Goal: Information Seeking & Learning: Learn about a topic

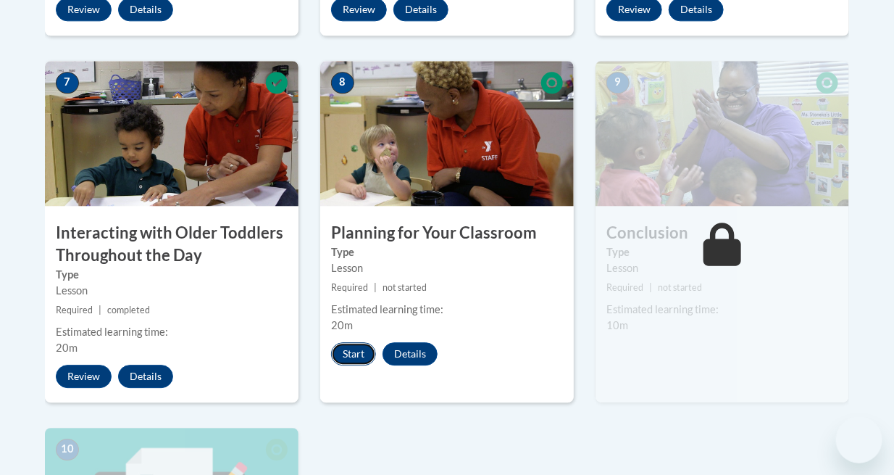
click at [351, 345] on button "Start" at bounding box center [353, 353] width 45 height 23
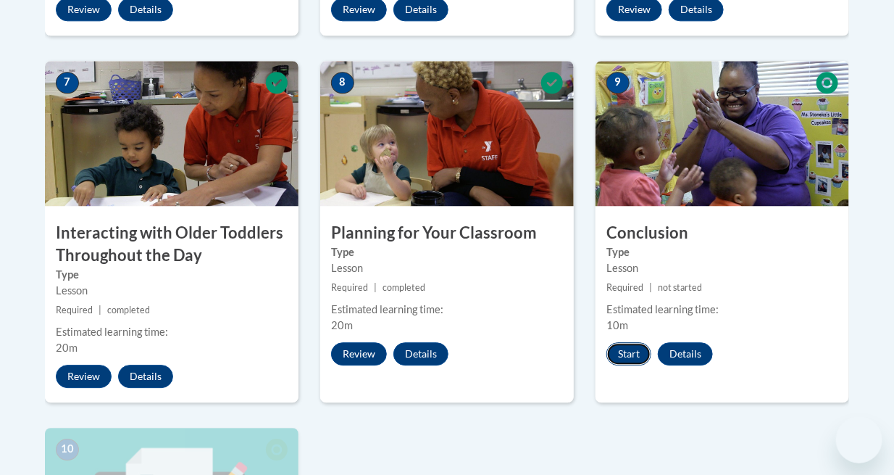
click at [621, 343] on button "Start" at bounding box center [628, 353] width 45 height 23
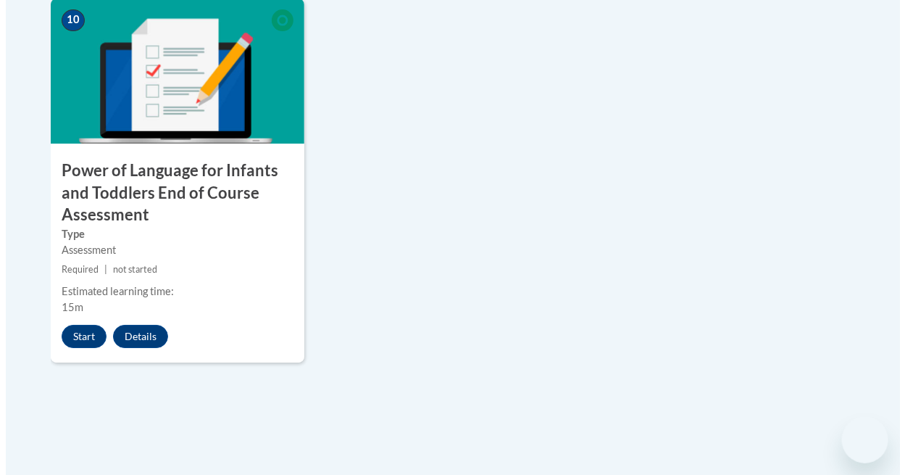
scroll to position [1661, 0]
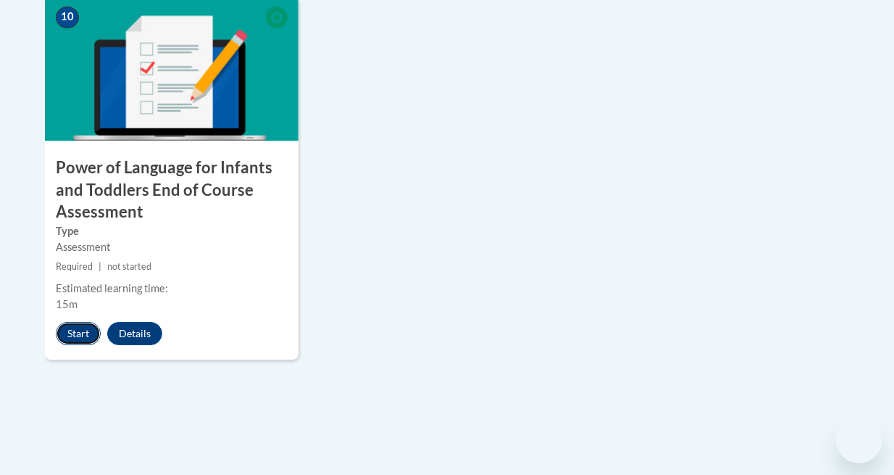
click at [70, 335] on button "Start" at bounding box center [78, 333] width 45 height 23
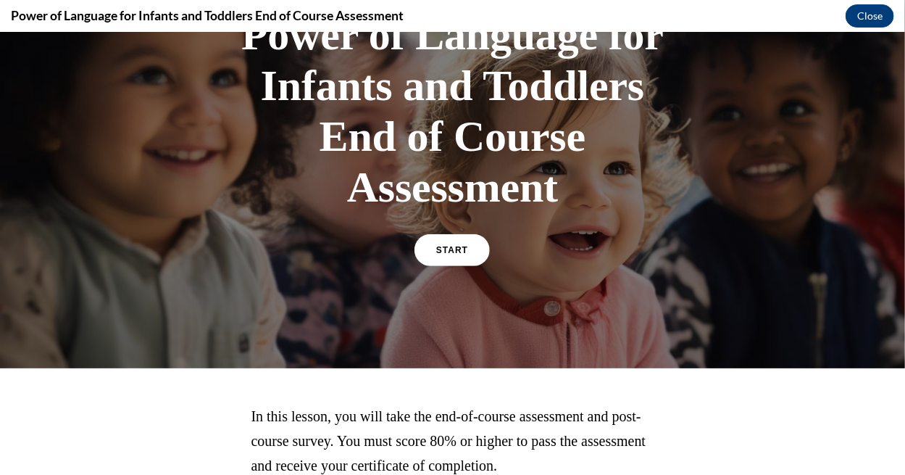
scroll to position [129, 0]
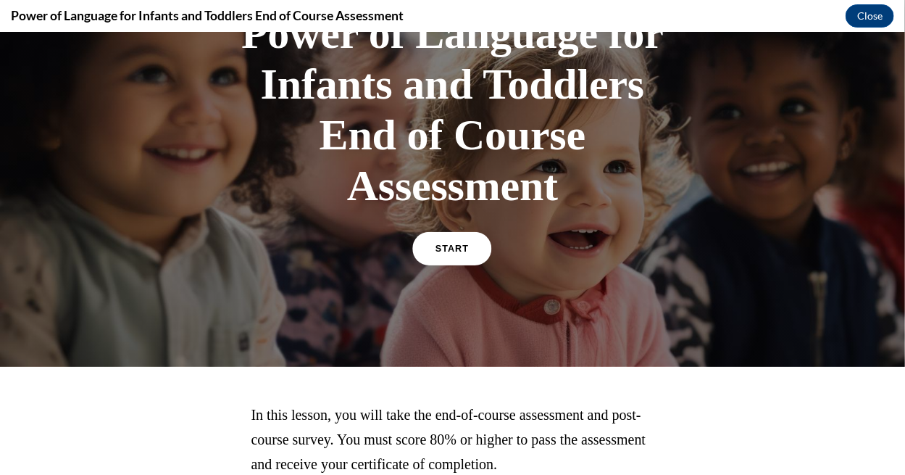
click at [444, 243] on span "START" at bounding box center [451, 248] width 33 height 11
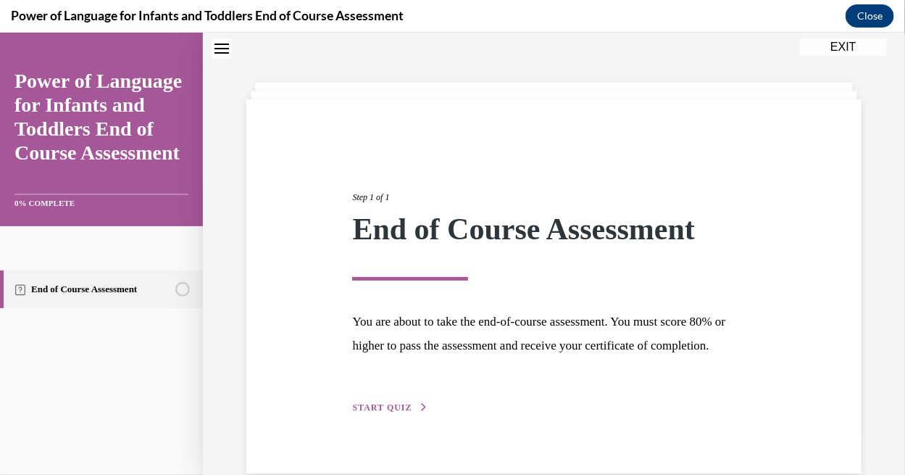
scroll to position [95, 0]
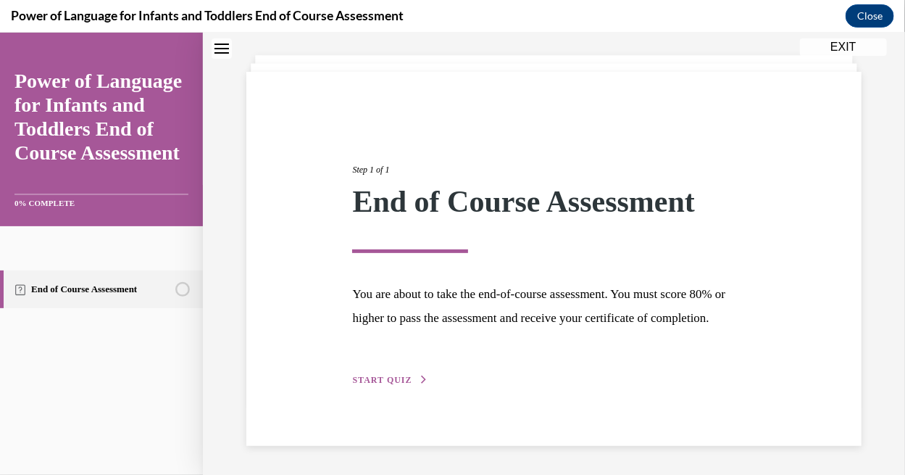
click at [397, 380] on span "START QUIZ" at bounding box center [381, 379] width 59 height 10
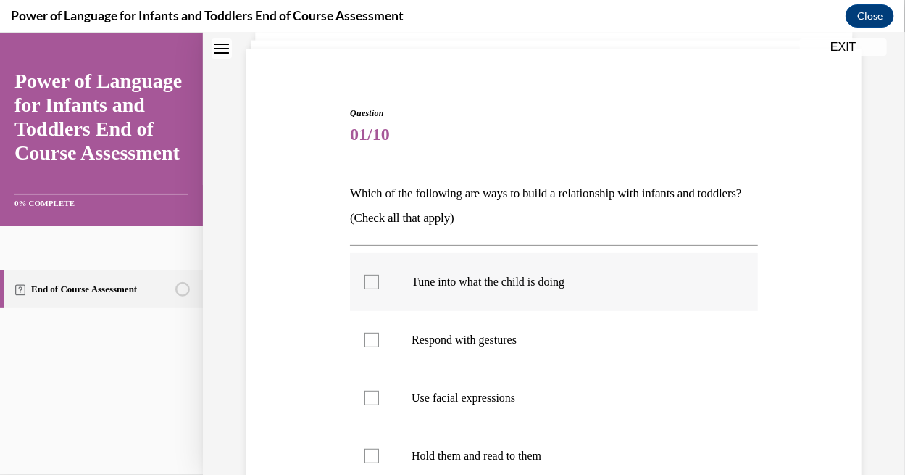
click at [485, 292] on label "Tune into what the child is doing" at bounding box center [554, 281] width 408 height 58
click at [379, 288] on input "Tune into what the child is doing" at bounding box center [371, 281] width 14 height 14
checkbox input "true"
click at [475, 338] on p "Respond with gestures" at bounding box center [567, 339] width 310 height 14
click at [379, 338] on input "Respond with gestures" at bounding box center [371, 339] width 14 height 14
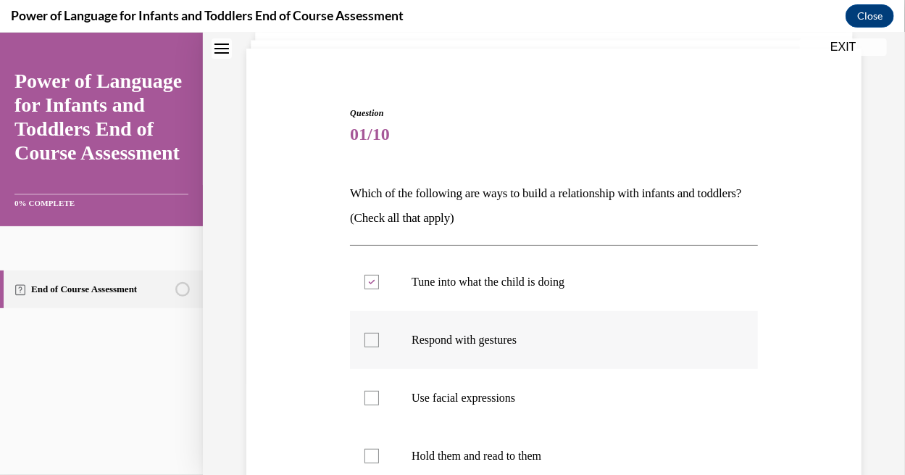
checkbox input "true"
click at [461, 399] on p "Use facial expressions" at bounding box center [567, 397] width 310 height 14
click at [379, 399] on input "Use facial expressions" at bounding box center [371, 397] width 14 height 14
checkbox input "true"
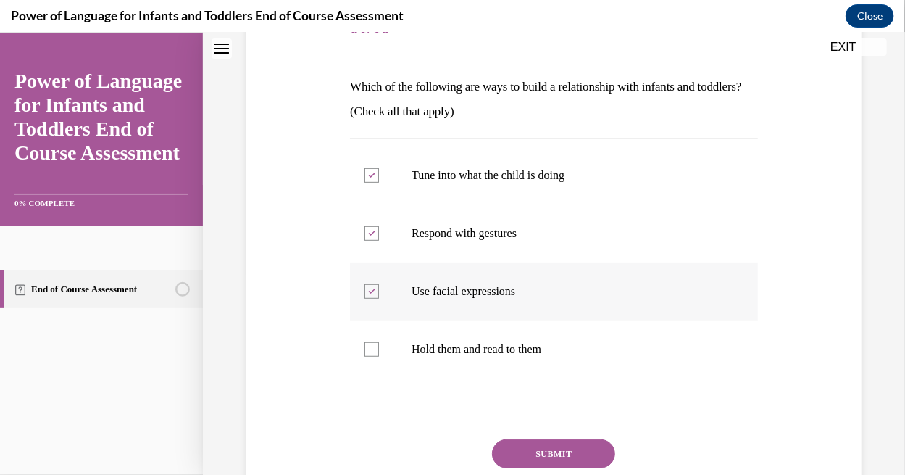
scroll to position [202, 0]
click at [487, 349] on p "Hold them and read to them" at bounding box center [567, 348] width 310 height 14
click at [379, 349] on input "Hold them and read to them" at bounding box center [371, 348] width 14 height 14
checkbox input "true"
click at [525, 454] on button "SUBMIT" at bounding box center [553, 452] width 123 height 29
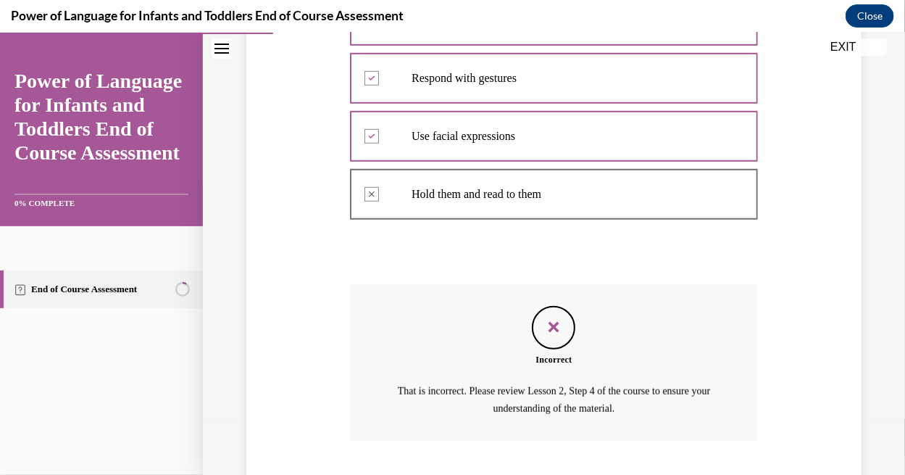
scroll to position [357, 0]
click at [543, 319] on icon "Feedback" at bounding box center [554, 325] width 22 height 22
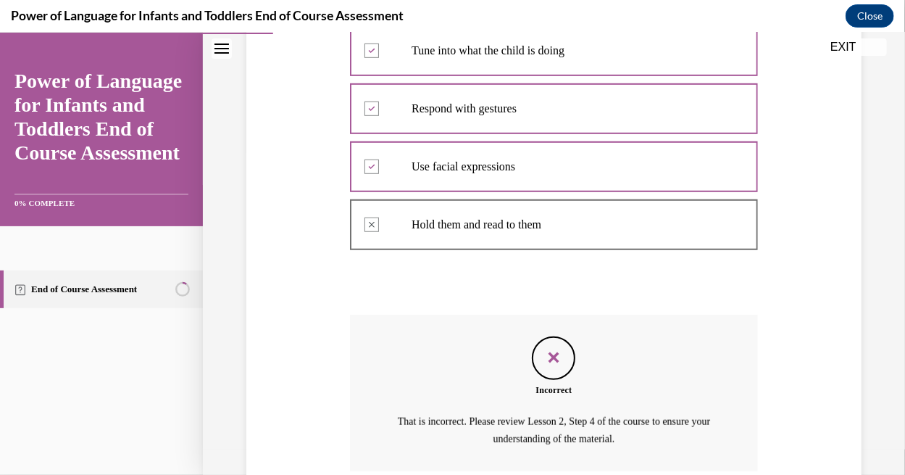
scroll to position [393, 0]
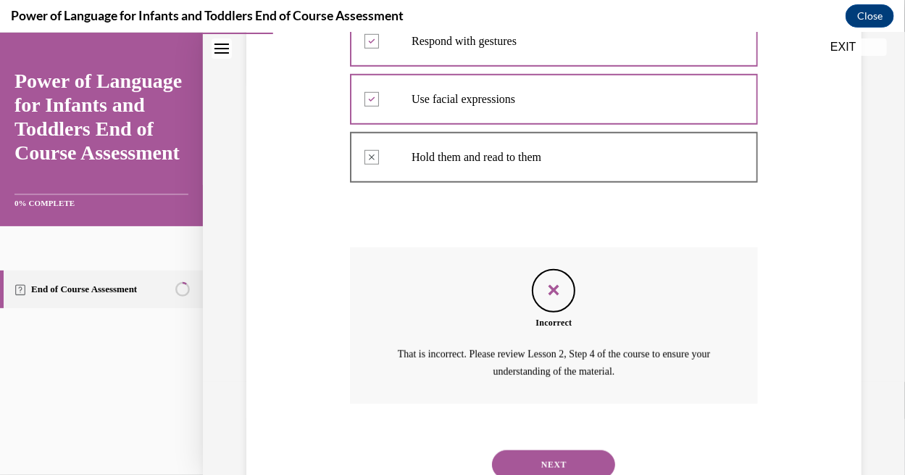
click at [519, 455] on button "NEXT" at bounding box center [553, 463] width 123 height 29
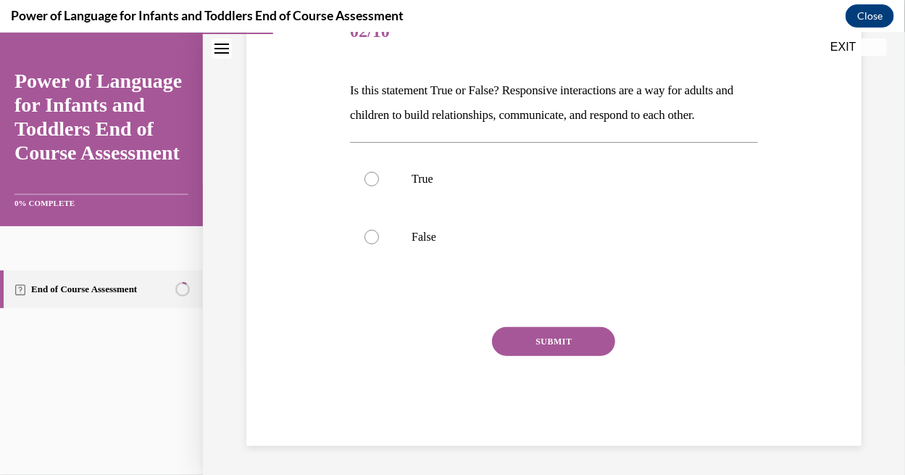
scroll to position [160, 0]
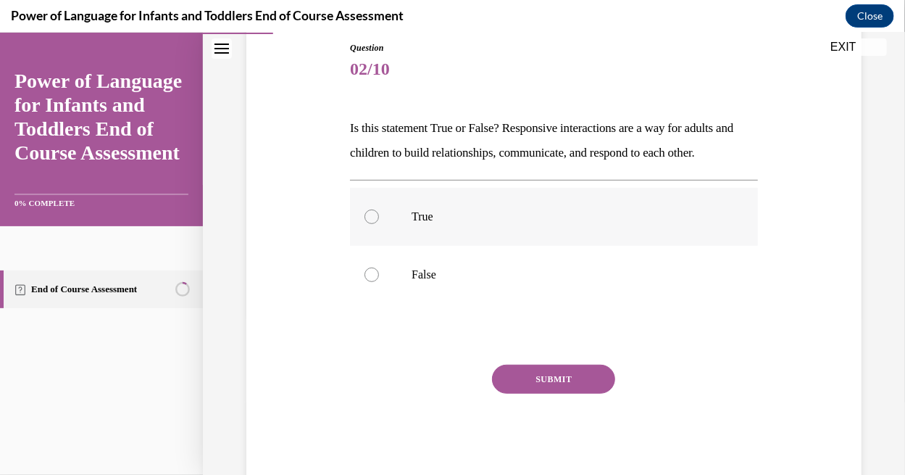
click at [441, 220] on p "True" at bounding box center [567, 216] width 310 height 14
click at [379, 220] on input "True" at bounding box center [371, 216] width 14 height 14
radio input "true"
click at [507, 374] on button "SUBMIT" at bounding box center [553, 378] width 123 height 29
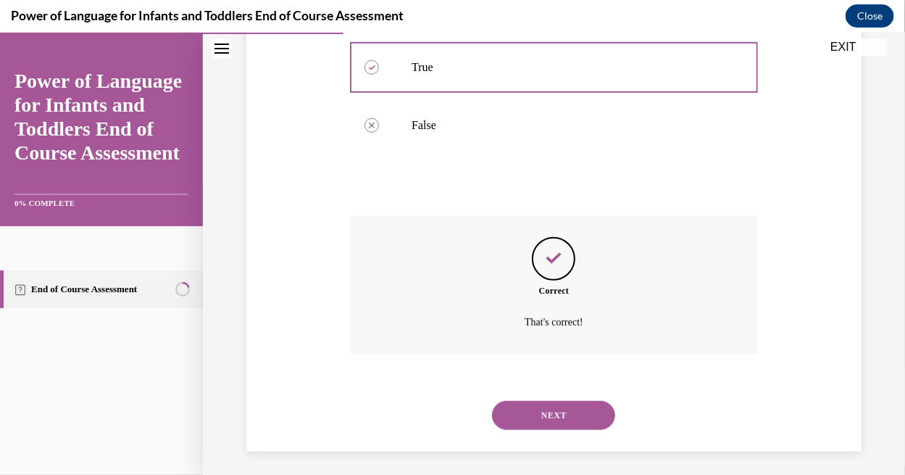
scroll to position [314, 0]
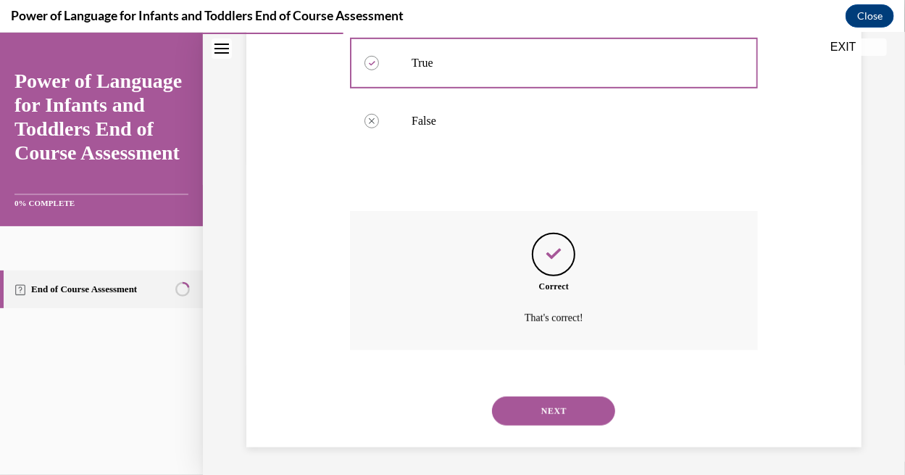
click at [533, 426] on div "NEXT" at bounding box center [554, 410] width 408 height 58
click at [531, 416] on button "NEXT" at bounding box center [553, 410] width 123 height 29
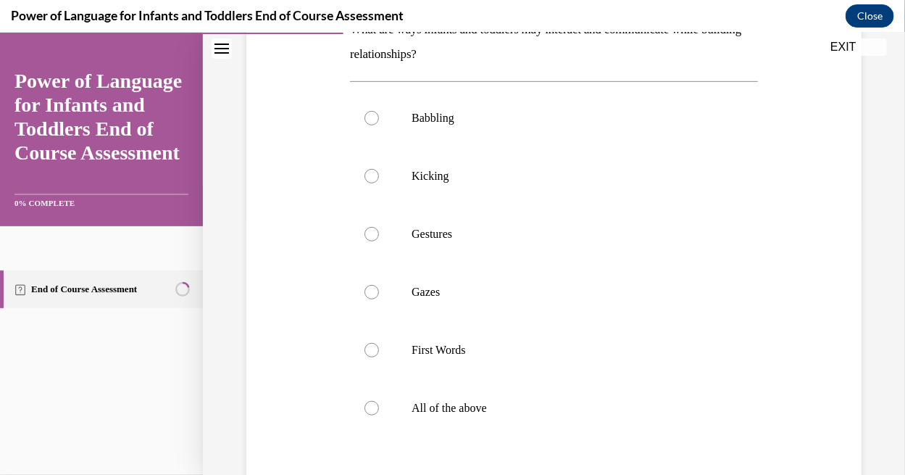
scroll to position [261, 0]
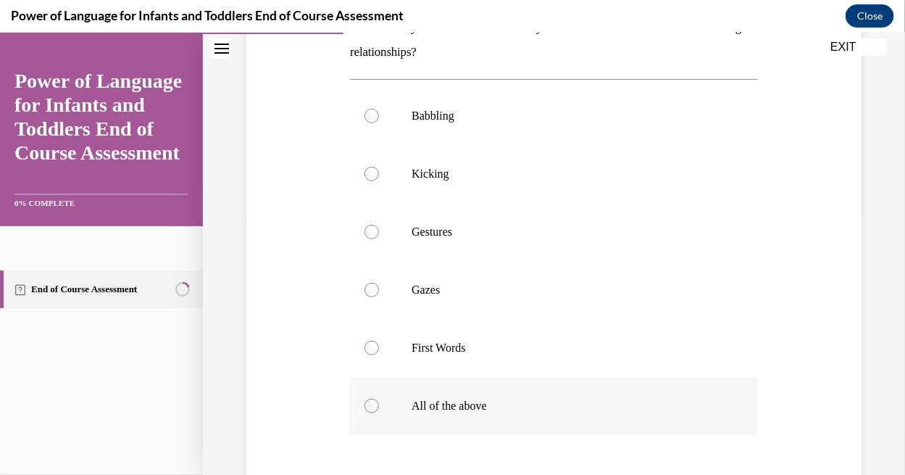
click at [499, 401] on p "All of the above" at bounding box center [567, 405] width 310 height 14
click at [379, 401] on input "All of the above" at bounding box center [371, 405] width 14 height 14
radio input "true"
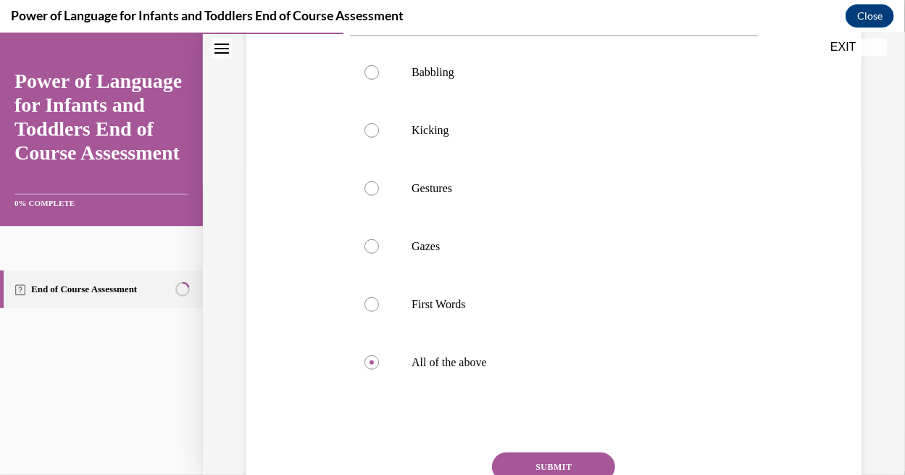
click at [545, 455] on button "SUBMIT" at bounding box center [553, 465] width 123 height 29
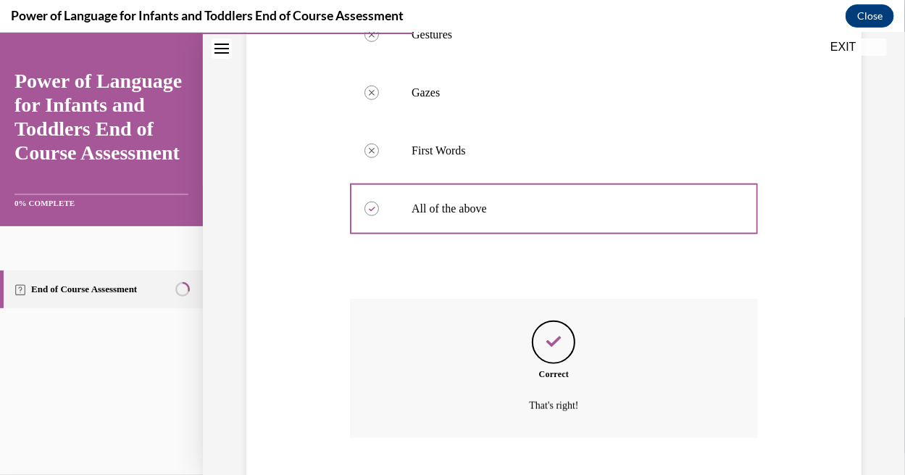
scroll to position [546, 0]
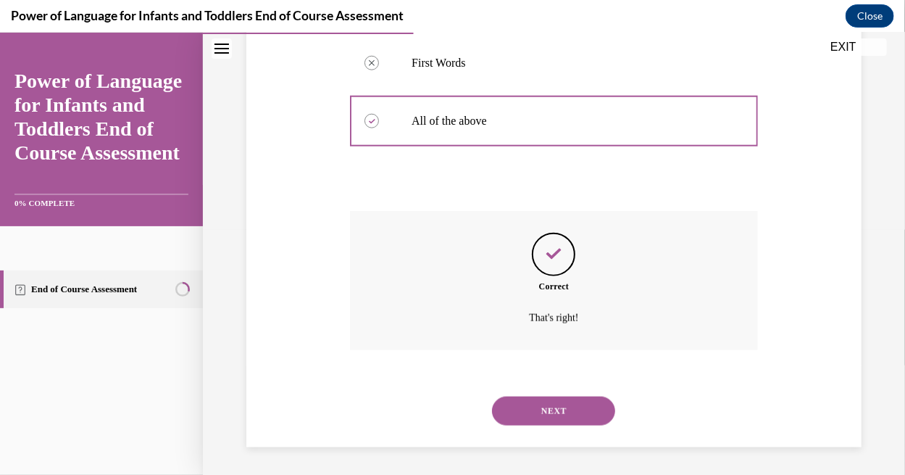
click at [547, 402] on button "NEXT" at bounding box center [553, 410] width 123 height 29
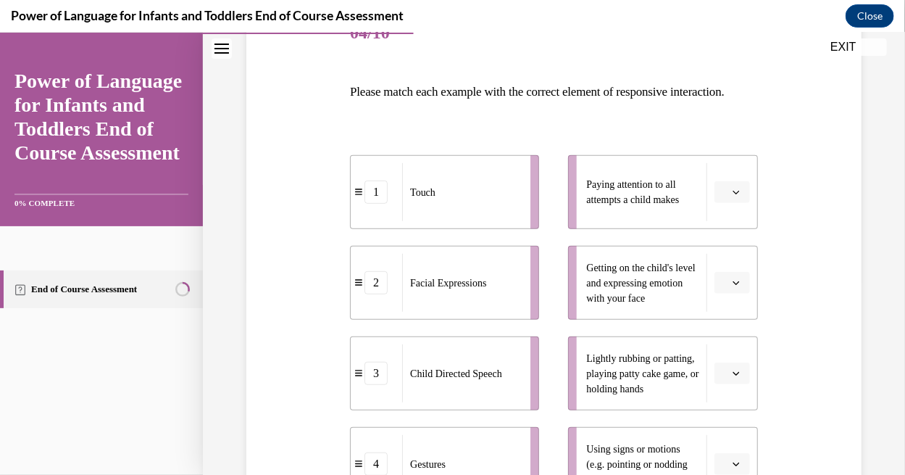
scroll to position [268, 0]
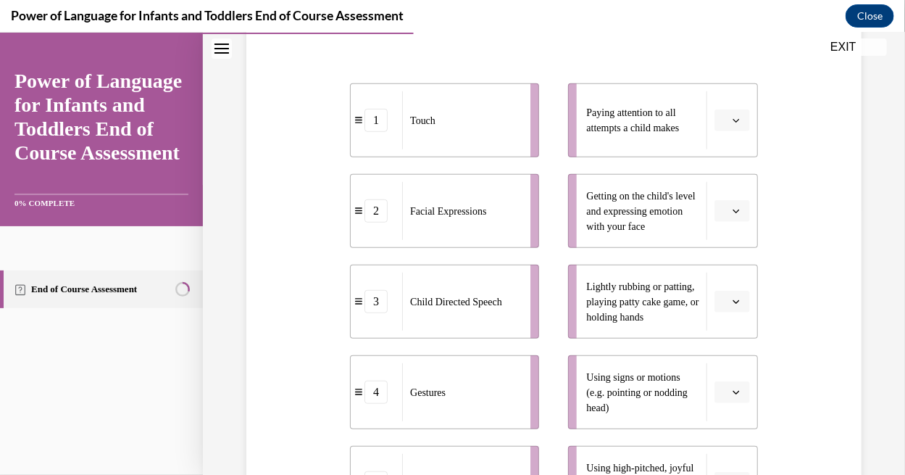
click at [735, 130] on button "button" at bounding box center [732, 120] width 36 height 22
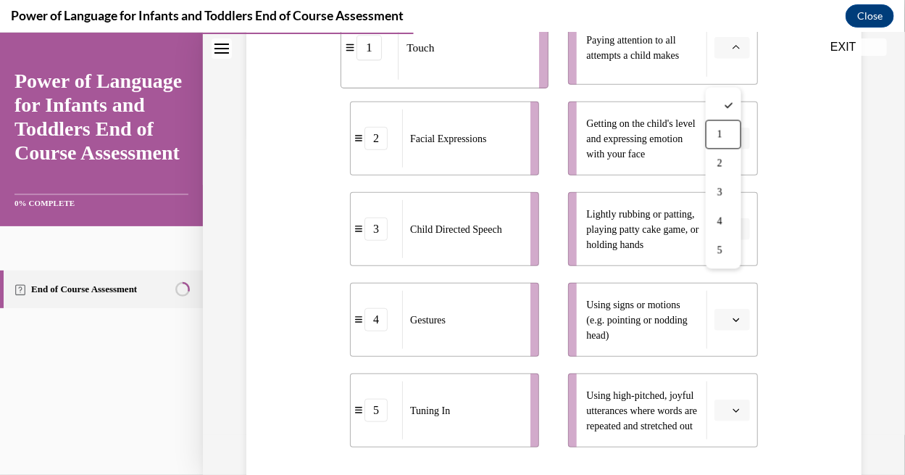
scroll to position [339, 0]
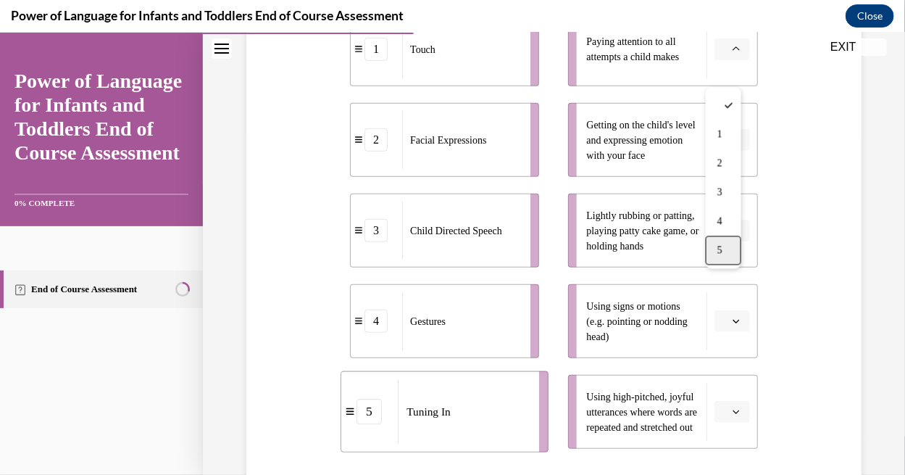
click at [722, 245] on span "5" at bounding box center [719, 249] width 5 height 12
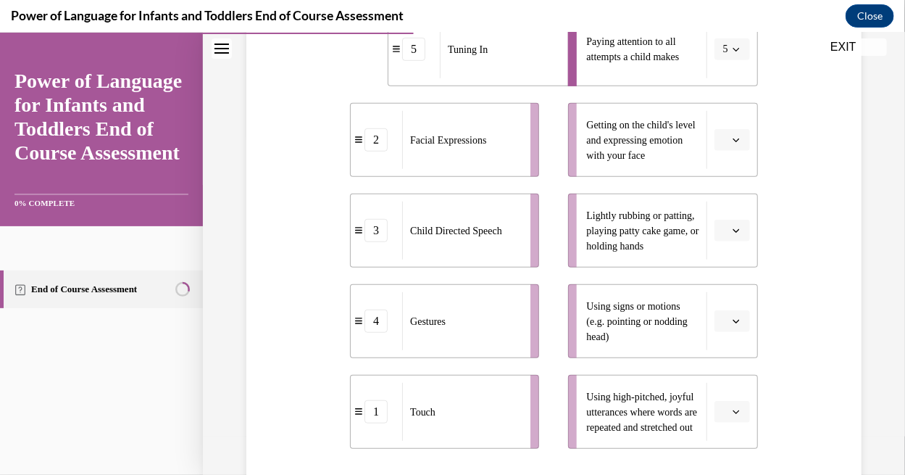
click at [733, 143] on icon "button" at bounding box center [736, 138] width 7 height 7
click at [717, 250] on span "2" at bounding box center [717, 253] width 5 height 12
click at [733, 233] on icon "button" at bounding box center [736, 229] width 7 height 7
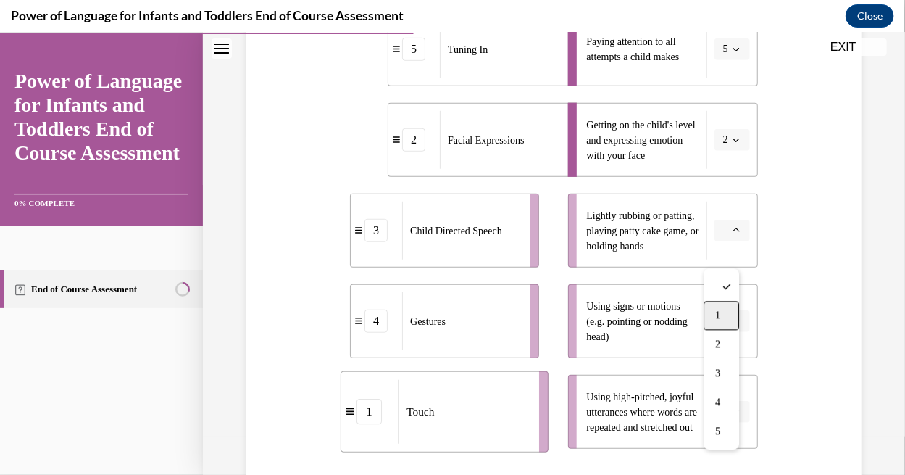
click at [715, 312] on span "1" at bounding box center [717, 315] width 5 height 12
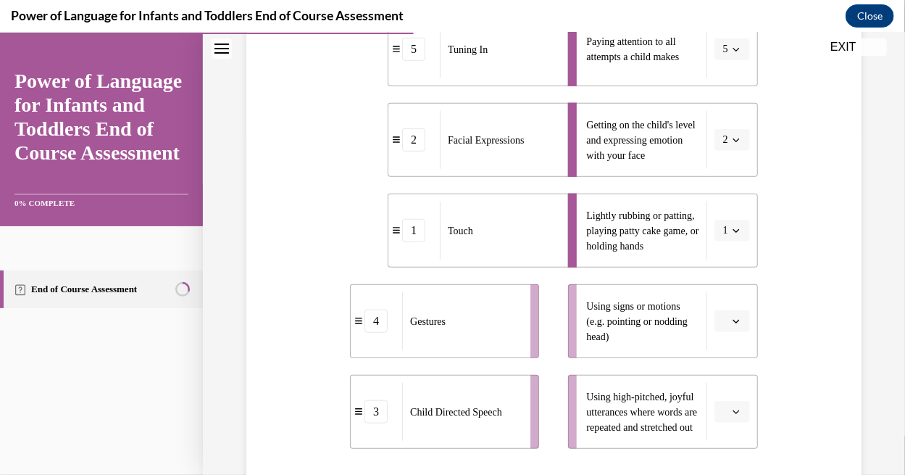
scroll to position [381, 0]
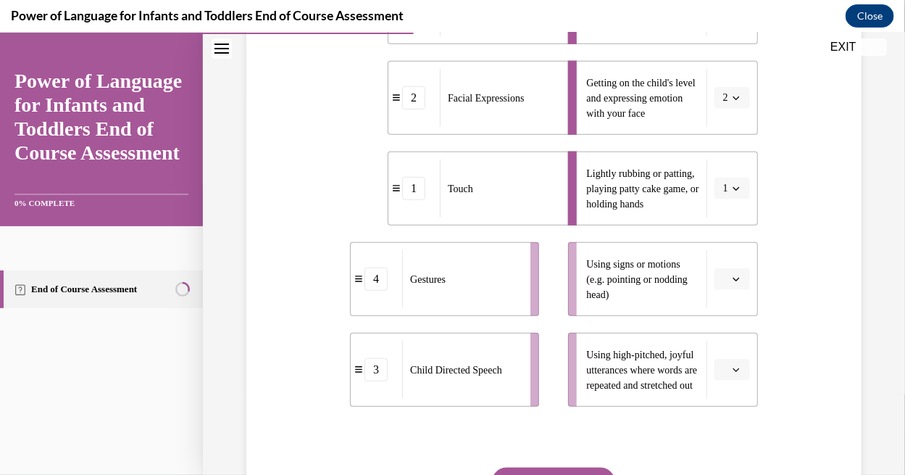
click at [733, 282] on icon "button" at bounding box center [736, 278] width 7 height 7
click at [717, 246] on span "4" at bounding box center [717, 241] width 5 height 12
click at [734, 380] on button "button" at bounding box center [732, 369] width 36 height 22
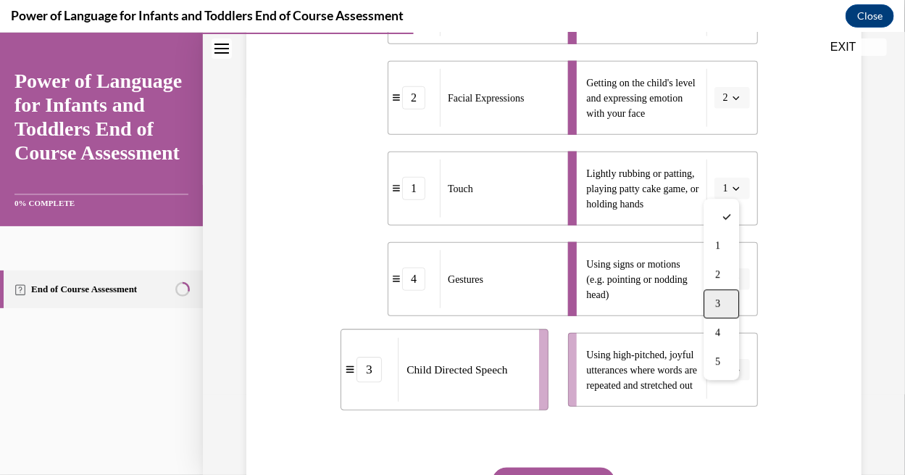
click at [720, 293] on div "3" at bounding box center [722, 302] width 36 height 29
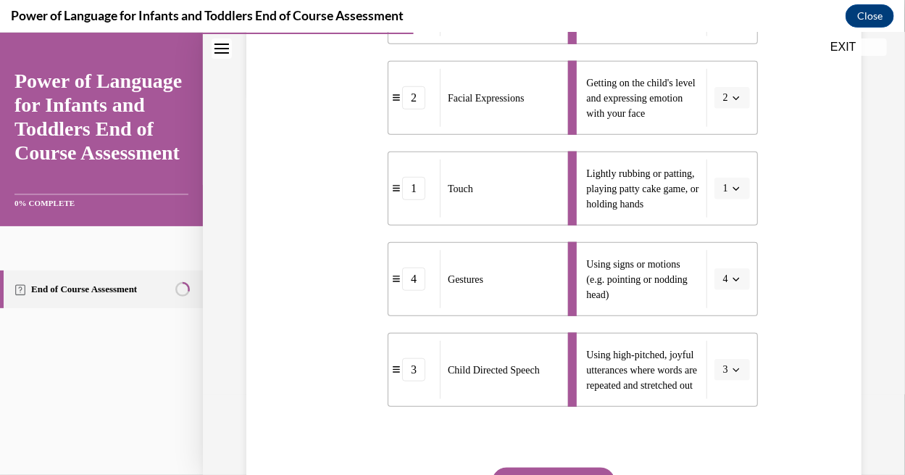
scroll to position [546, 0]
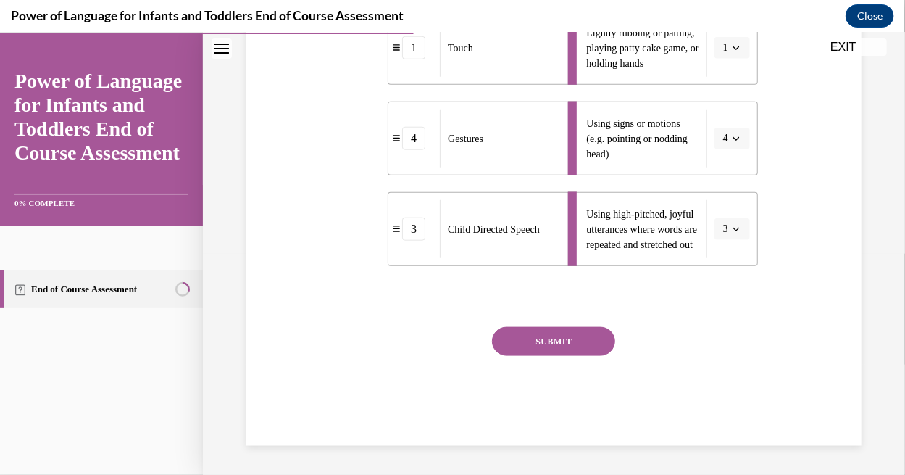
click at [582, 338] on button "SUBMIT" at bounding box center [553, 340] width 123 height 29
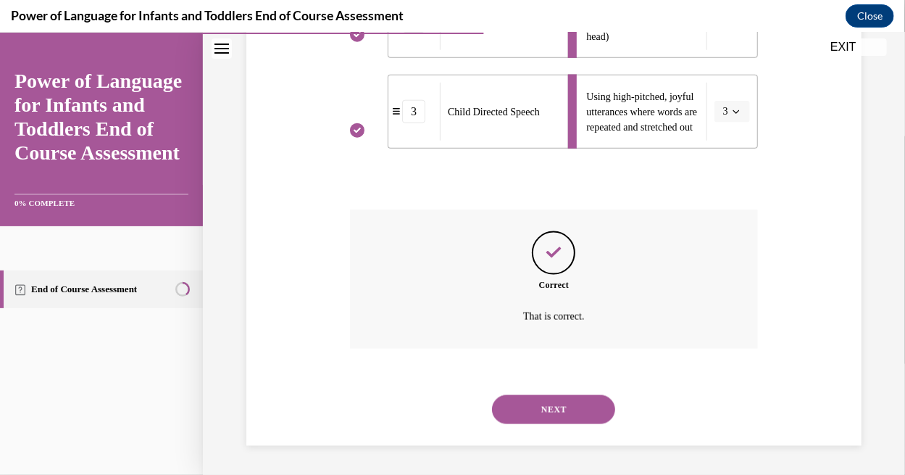
scroll to position [663, 0]
click at [563, 405] on button "NEXT" at bounding box center [553, 408] width 123 height 29
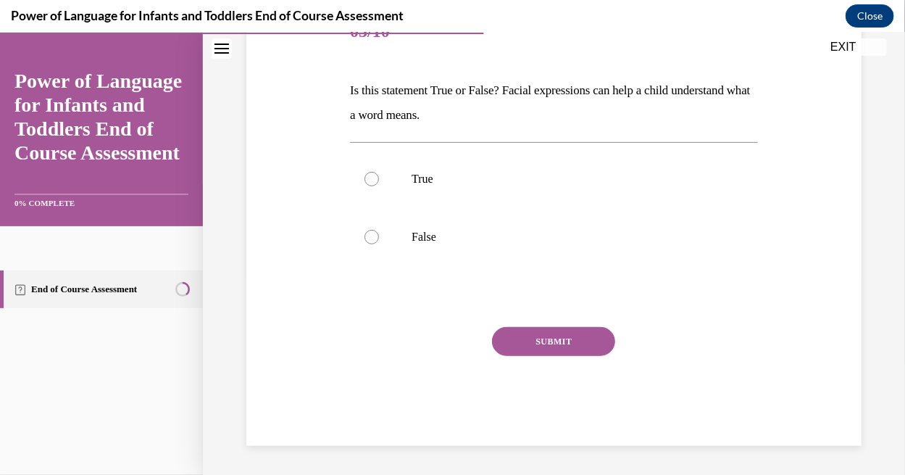
scroll to position [160, 0]
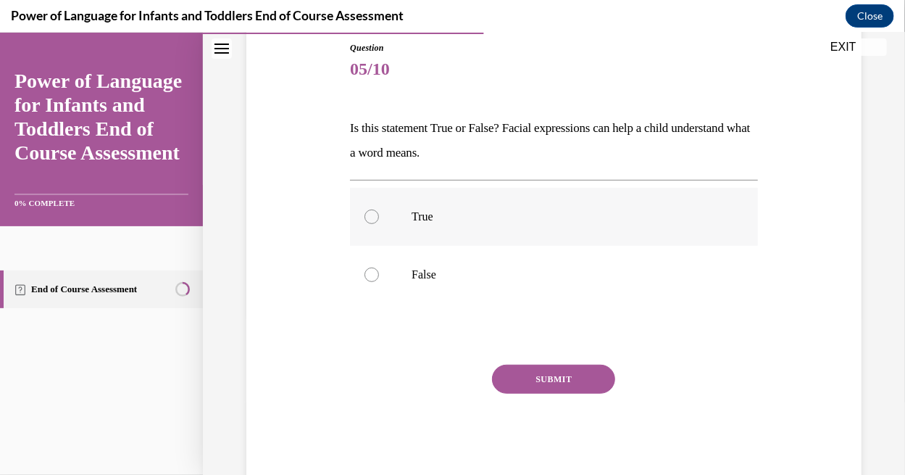
click at [446, 228] on label "True" at bounding box center [554, 216] width 408 height 58
click at [379, 223] on input "True" at bounding box center [371, 216] width 14 height 14
radio input "true"
click at [519, 379] on button "SUBMIT" at bounding box center [553, 378] width 123 height 29
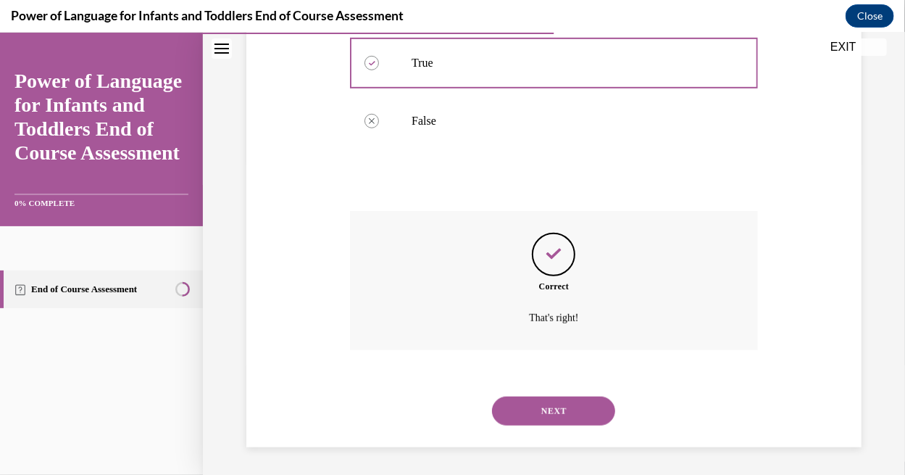
scroll to position [314, 0]
click at [519, 416] on button "NEXT" at bounding box center [553, 410] width 123 height 29
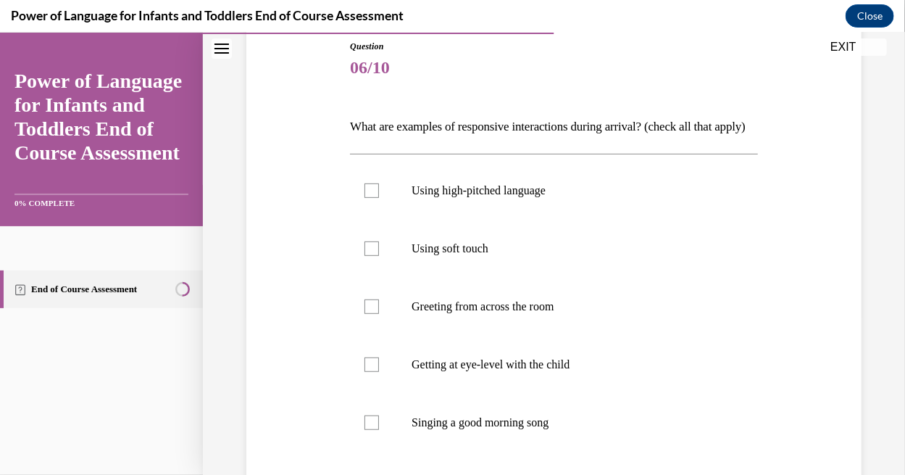
scroll to position [187, 0]
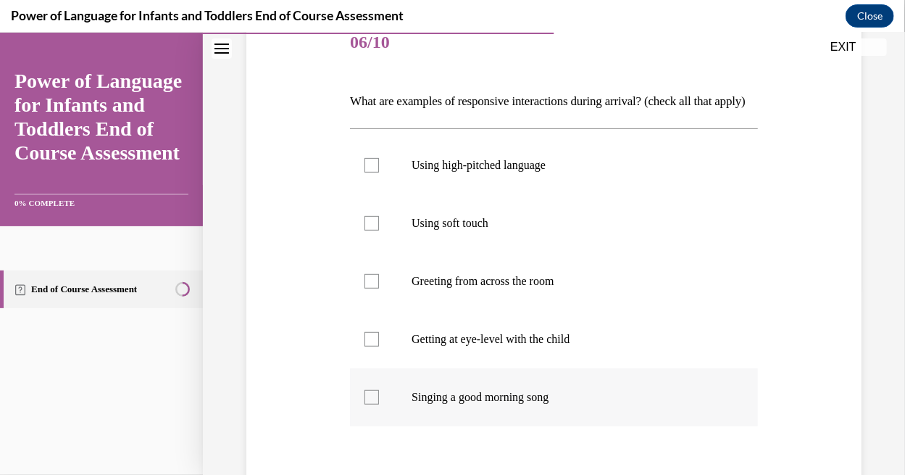
click at [512, 404] on p "Singing a good morning song" at bounding box center [567, 396] width 310 height 14
click at [379, 404] on input "Singing a good morning song" at bounding box center [371, 396] width 14 height 14
checkbox input "true"
click at [512, 367] on label "Getting at eye-level with the child" at bounding box center [554, 338] width 408 height 58
click at [379, 346] on input "Getting at eye-level with the child" at bounding box center [371, 338] width 14 height 14
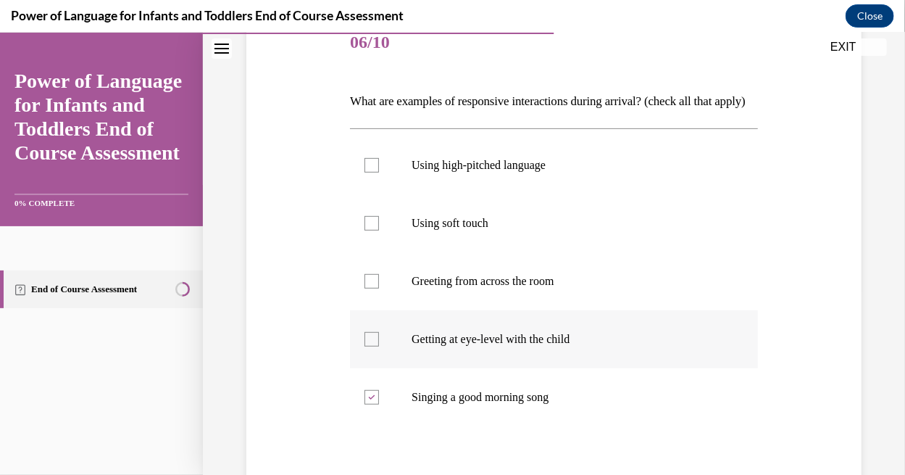
checkbox input "true"
click at [501, 251] on label "Using soft touch" at bounding box center [554, 222] width 408 height 58
click at [379, 230] on input "Using soft touch" at bounding box center [371, 222] width 14 height 14
checkbox input "true"
click at [511, 193] on label "Using high-pitched language" at bounding box center [554, 164] width 408 height 58
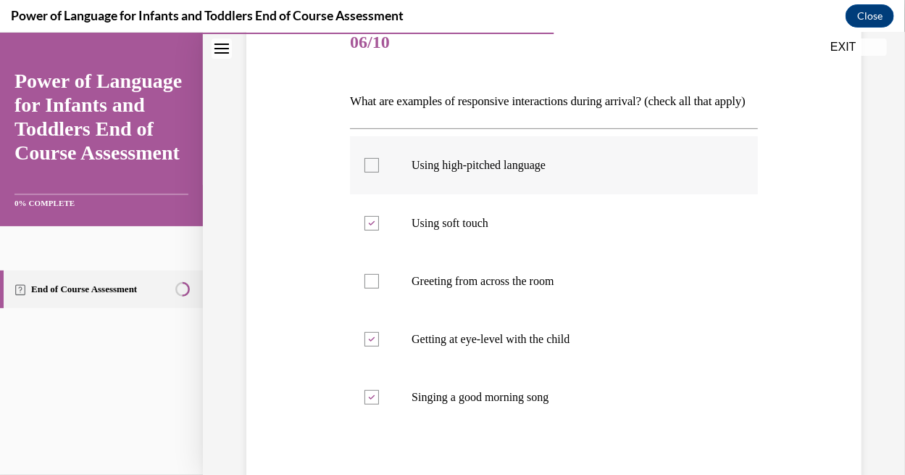
click at [379, 172] on input "Using high-pitched language" at bounding box center [371, 164] width 14 height 14
checkbox input "true"
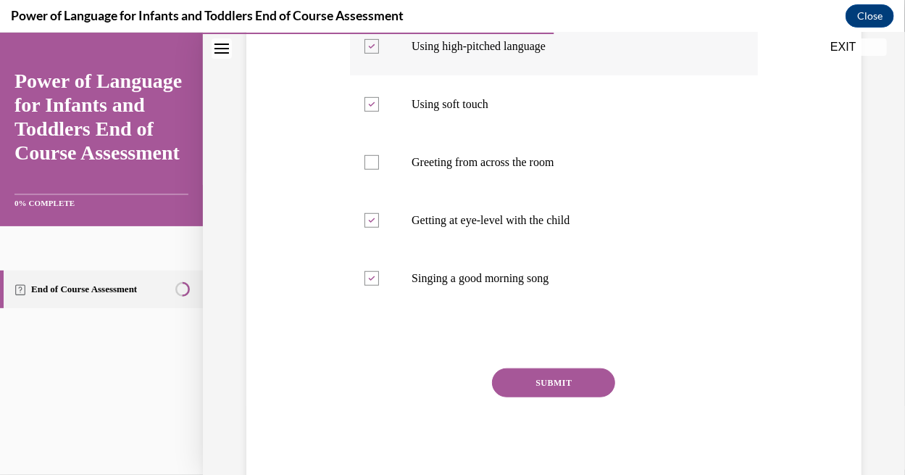
scroll to position [325, 0]
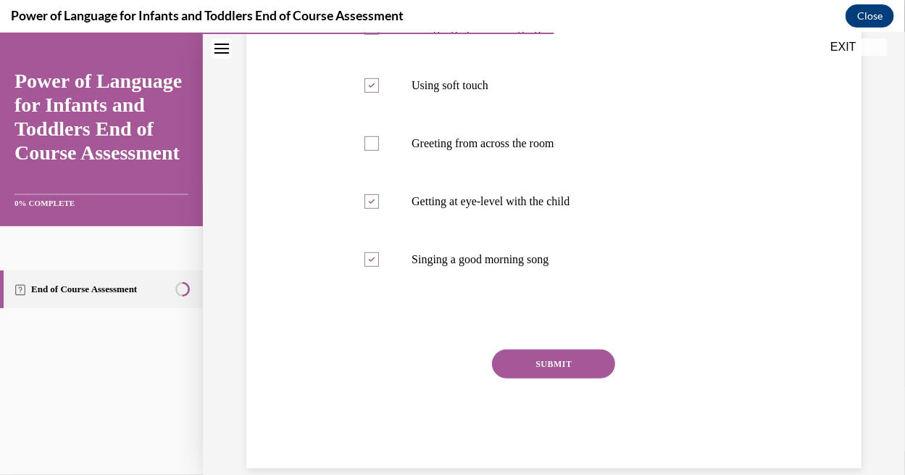
click at [528, 378] on button "SUBMIT" at bounding box center [553, 363] width 123 height 29
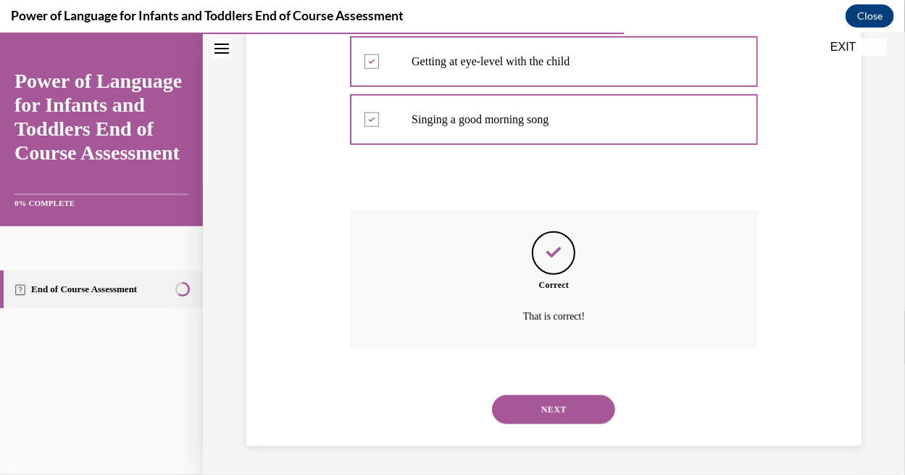
scroll to position [488, 0]
click at [533, 412] on button "NEXT" at bounding box center [553, 408] width 123 height 29
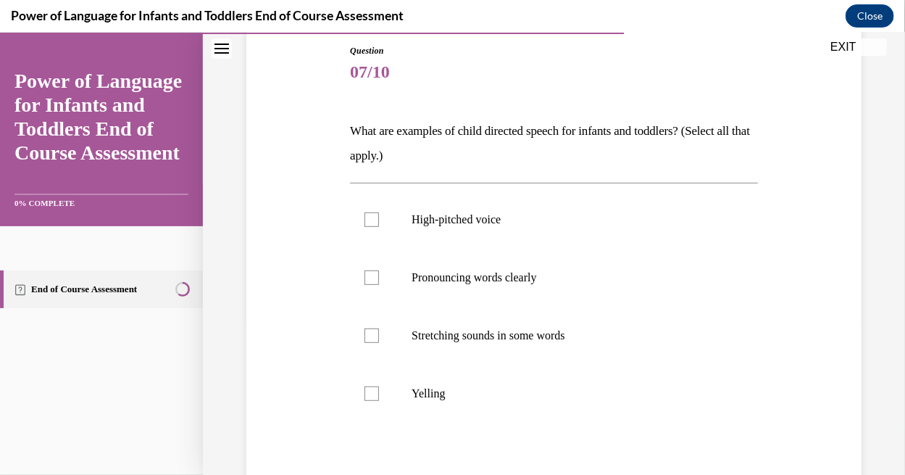
scroll to position [154, 0]
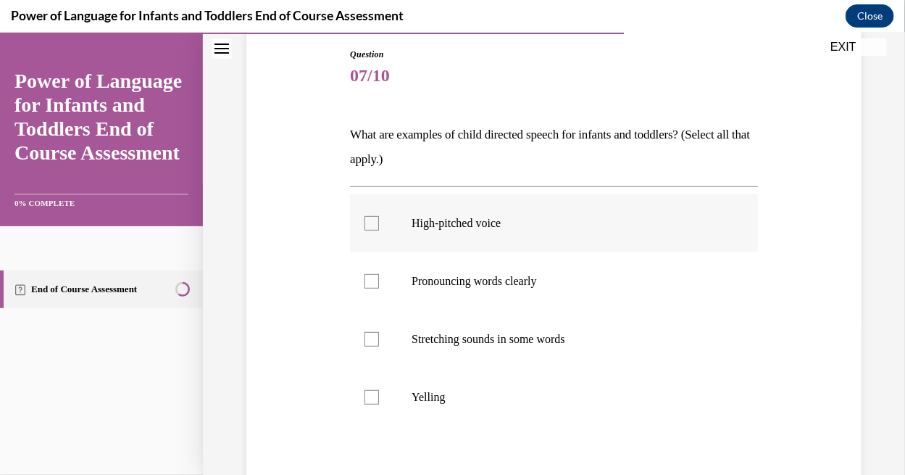
click at [530, 238] on label "High-pitched voice" at bounding box center [554, 222] width 408 height 58
click at [379, 230] on input "High-pitched voice" at bounding box center [371, 222] width 14 height 14
checkbox input "true"
click at [527, 267] on label "Pronouncing words clearly" at bounding box center [554, 280] width 408 height 58
click at [379, 273] on input "Pronouncing words clearly" at bounding box center [371, 280] width 14 height 14
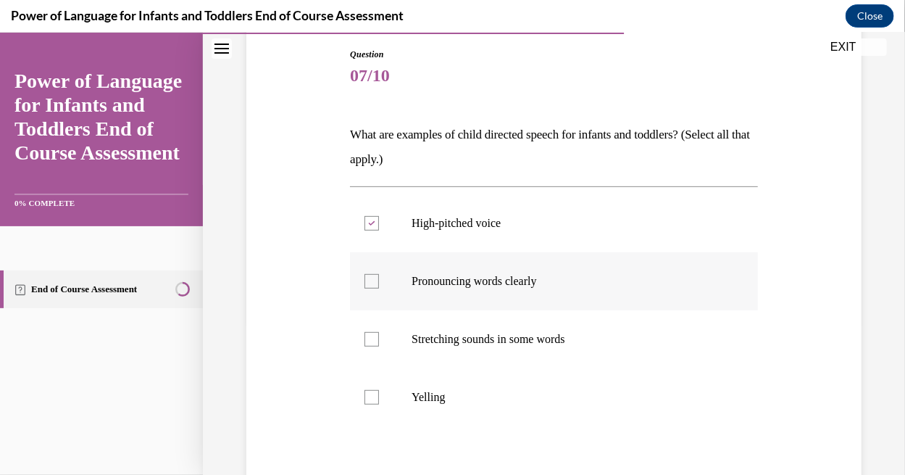
checkbox input "true"
click at [514, 320] on label "Stretching sounds in some words" at bounding box center [554, 338] width 408 height 58
click at [379, 331] on input "Stretching sounds in some words" at bounding box center [371, 338] width 14 height 14
checkbox input "true"
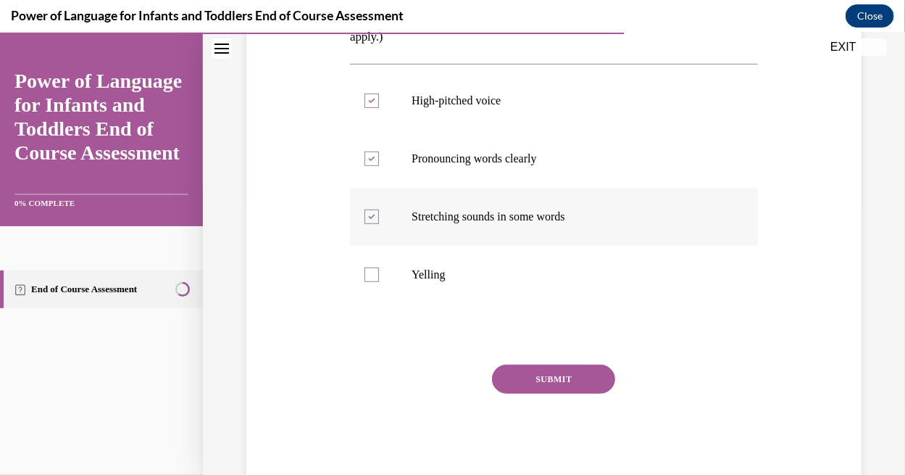
scroll to position [280, 0]
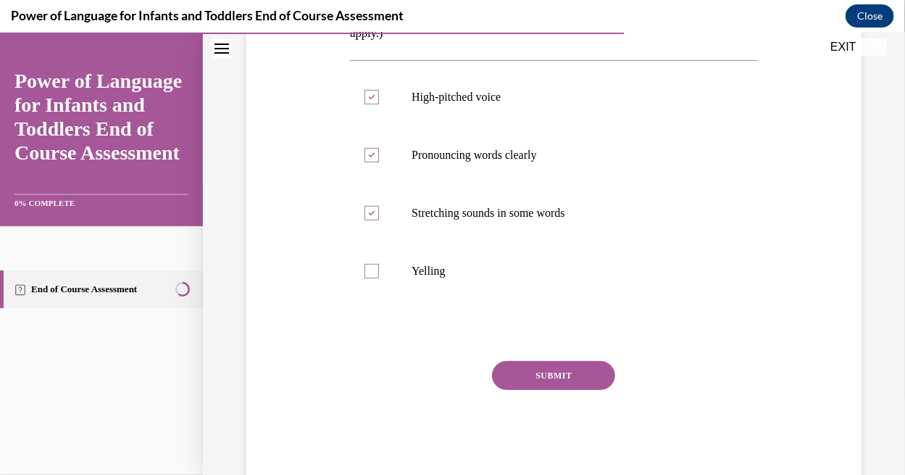
click at [516, 374] on button "SUBMIT" at bounding box center [553, 374] width 123 height 29
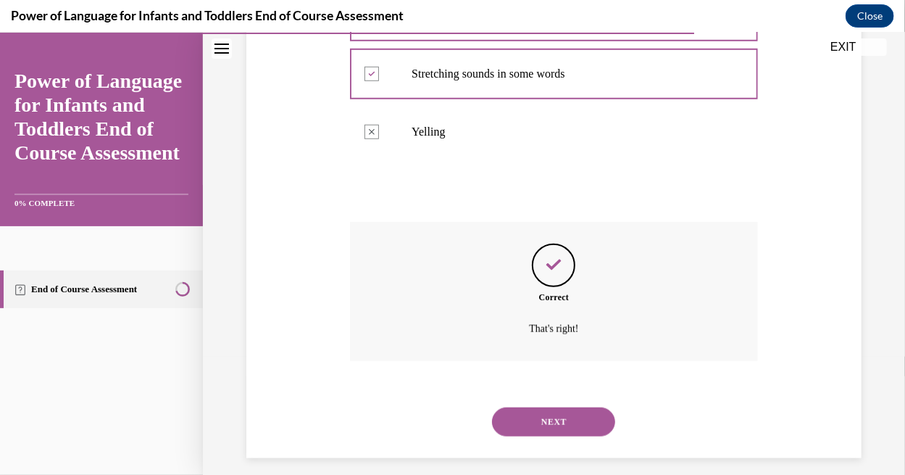
scroll to position [430, 0]
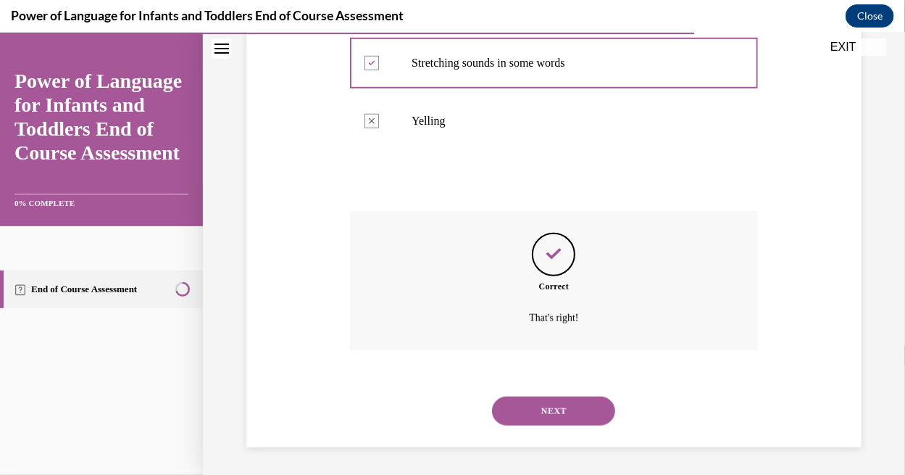
click at [521, 401] on button "NEXT" at bounding box center [553, 410] width 123 height 29
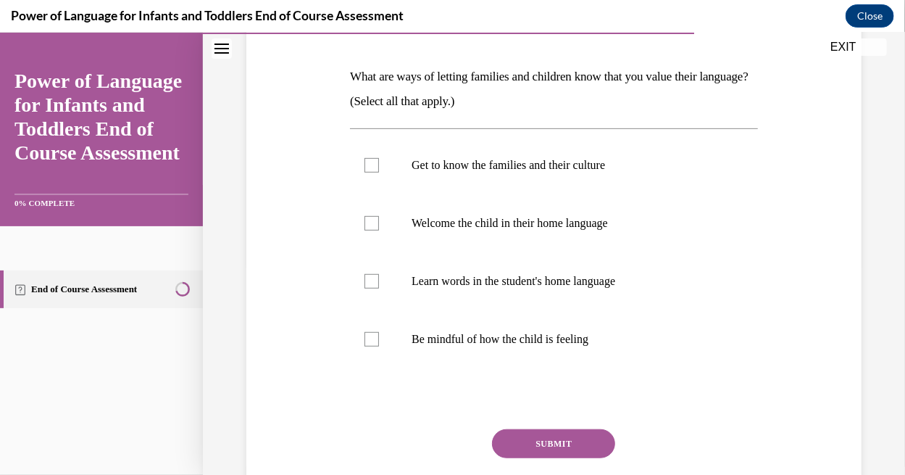
scroll to position [212, 0]
click at [570, 214] on p "Welcome the child in their home language" at bounding box center [567, 221] width 310 height 14
click at [379, 214] on input "Welcome the child in their home language" at bounding box center [371, 221] width 14 height 14
checkbox input "true"
click at [552, 259] on label "Learn words in the student's home language" at bounding box center [554, 280] width 408 height 58
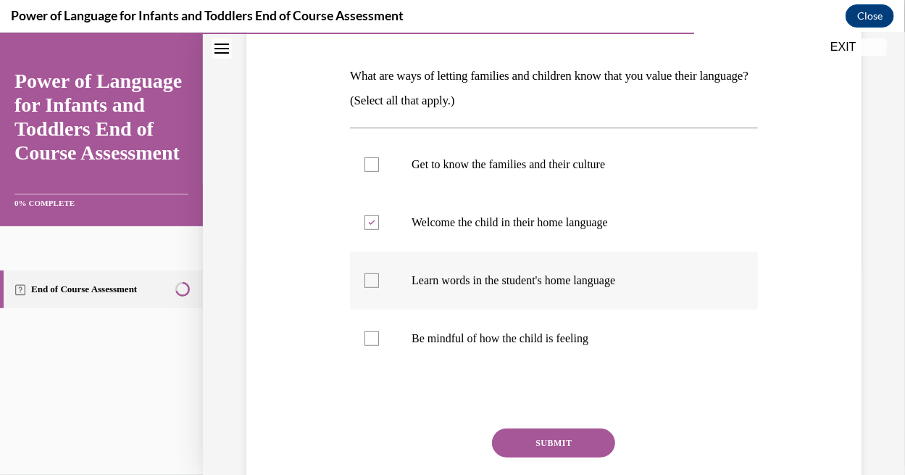
click at [379, 272] on input "Learn words in the student's home language" at bounding box center [371, 279] width 14 height 14
checkbox input "true"
click at [517, 335] on p "Be mindful of how the child is feeling" at bounding box center [567, 337] width 310 height 14
click at [379, 335] on input "Be mindful of how the child is feeling" at bounding box center [371, 337] width 14 height 14
checkbox input "true"
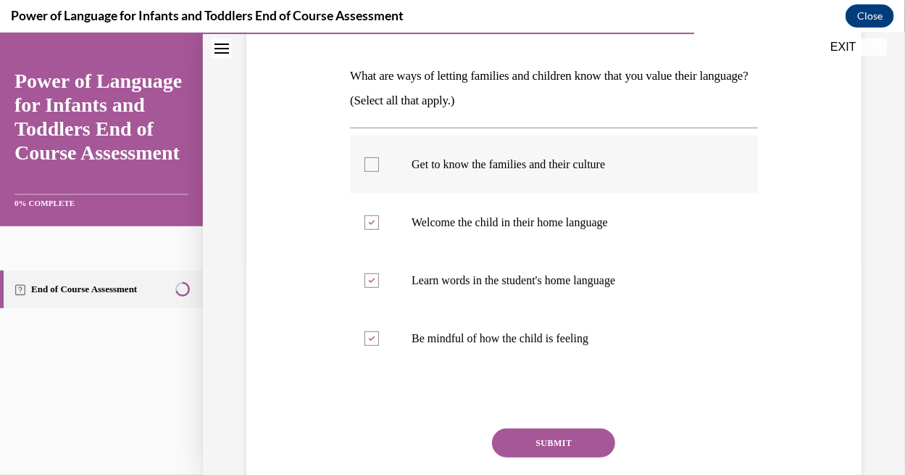
click at [577, 170] on label "Get to know the families and their culture" at bounding box center [554, 164] width 408 height 58
click at [379, 170] on input "Get to know the families and their culture" at bounding box center [371, 164] width 14 height 14
checkbox input "true"
click at [502, 441] on button "SUBMIT" at bounding box center [553, 442] width 123 height 29
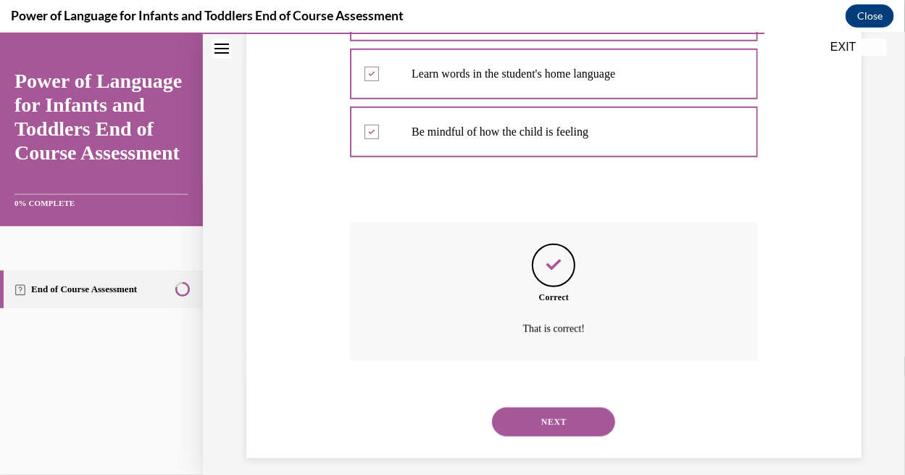
scroll to position [430, 0]
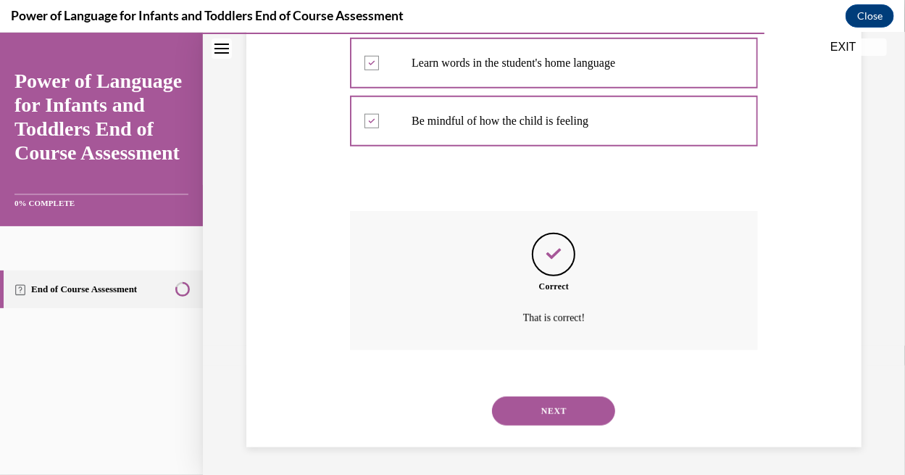
click at [517, 412] on button "NEXT" at bounding box center [553, 410] width 123 height 29
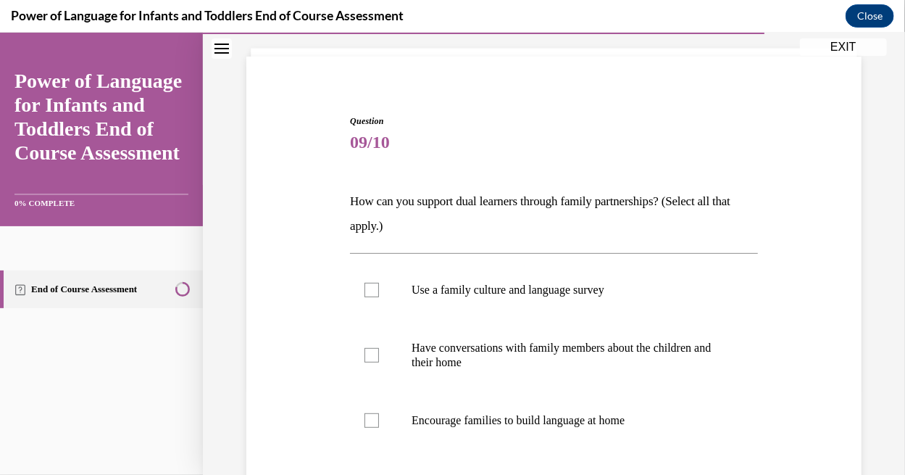
scroll to position [151, 0]
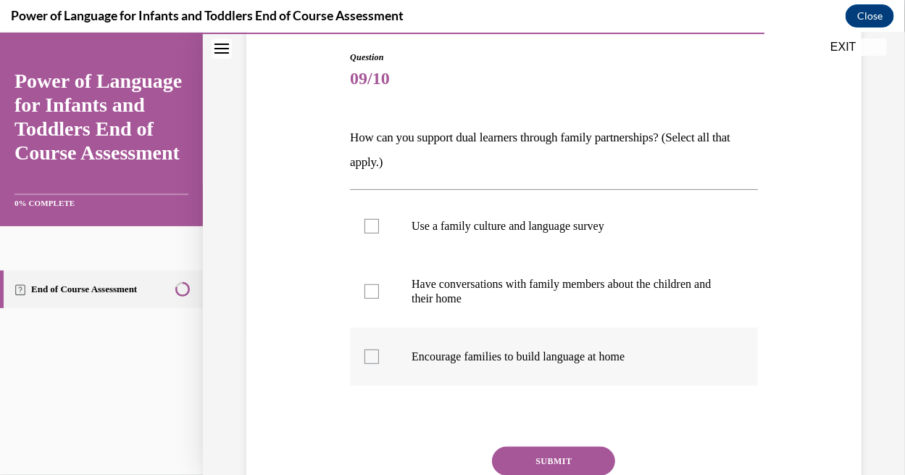
click at [520, 377] on label "Encourage families to build language at home" at bounding box center [554, 356] width 408 height 58
click at [379, 363] on input "Encourage families to build language at home" at bounding box center [371, 356] width 14 height 14
checkbox input "true"
click at [535, 317] on label "Have conversations with family members about the children and their home" at bounding box center [554, 290] width 408 height 72
click at [379, 298] on input "Have conversations with family members about the children and their home" at bounding box center [371, 290] width 14 height 14
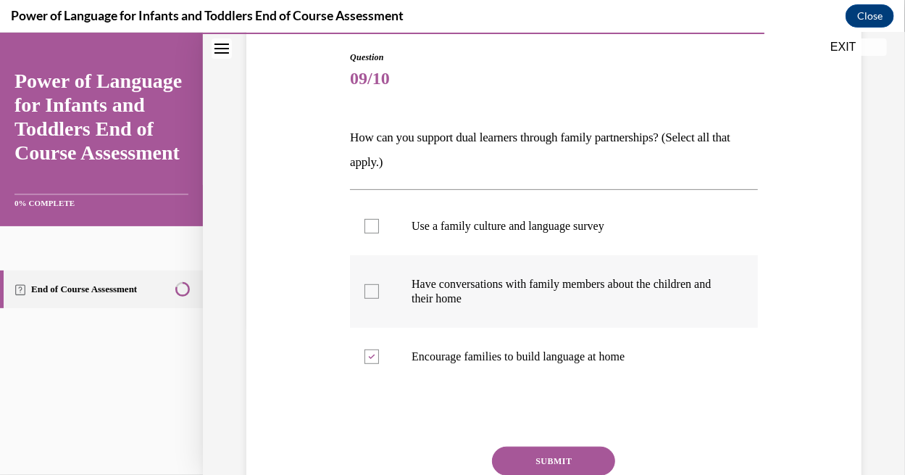
checkbox input "true"
click at [551, 230] on p "Use a family culture and language survey" at bounding box center [567, 225] width 310 height 14
click at [379, 230] on input "Use a family culture and language survey" at bounding box center [371, 225] width 14 height 14
checkbox input "true"
click at [509, 460] on button "SUBMIT" at bounding box center [553, 460] width 123 height 29
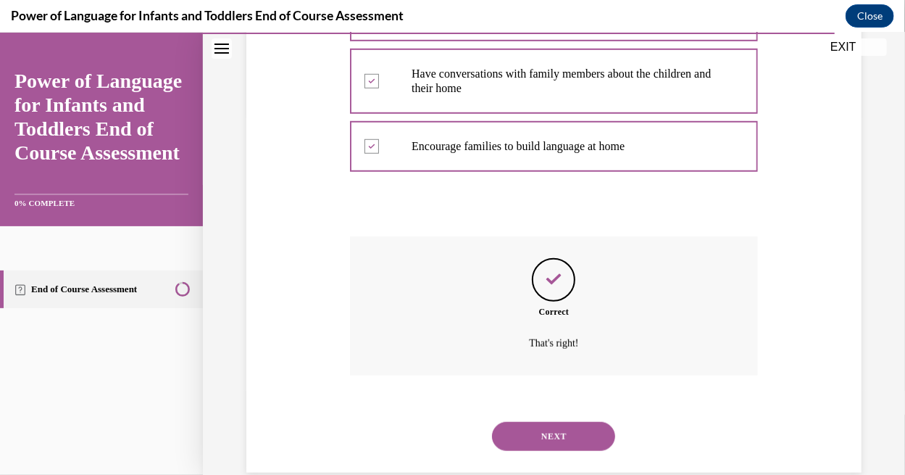
scroll to position [386, 0]
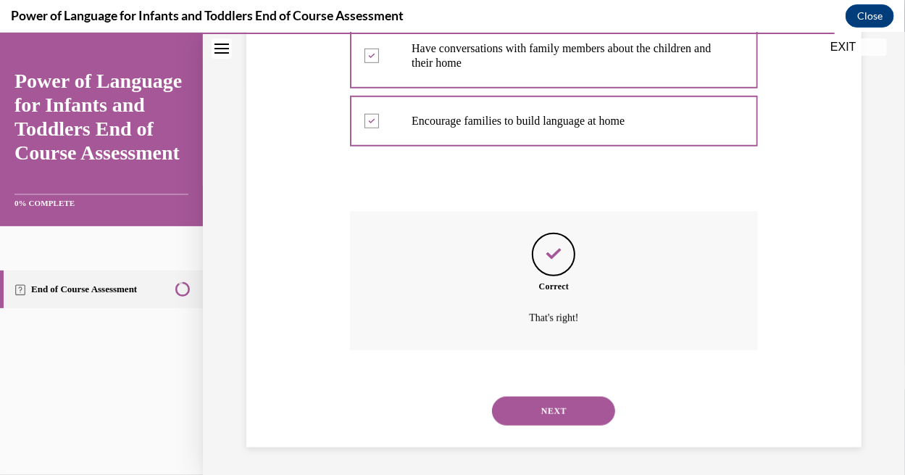
click at [520, 421] on button "NEXT" at bounding box center [553, 410] width 123 height 29
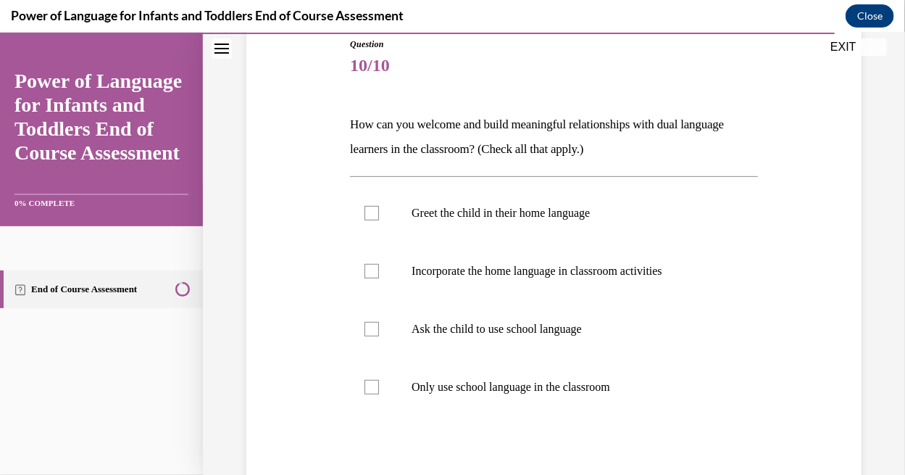
scroll to position [165, 0]
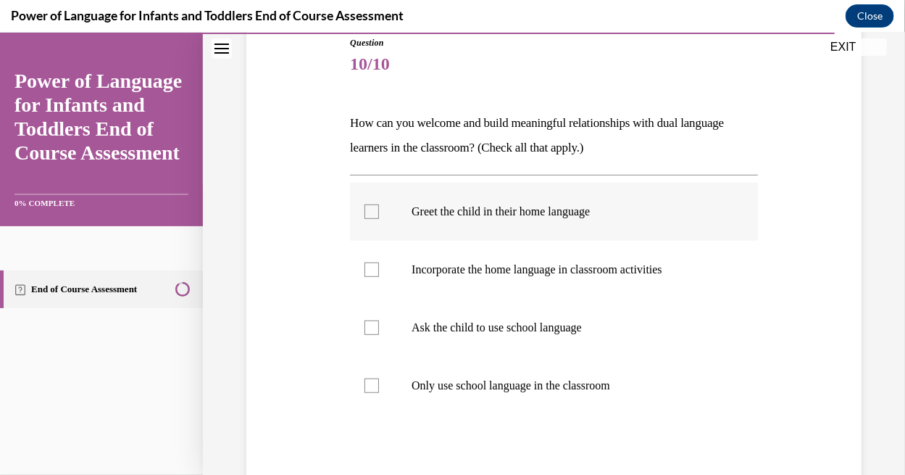
click at [547, 208] on p "Greet the child in their home language" at bounding box center [567, 211] width 310 height 14
click at [379, 208] on input "Greet the child in their home language" at bounding box center [371, 211] width 14 height 14
checkbox input "true"
click at [528, 262] on p "Incorporate the home language in classroom activities" at bounding box center [567, 269] width 310 height 14
click at [379, 262] on input "Incorporate the home language in classroom activities" at bounding box center [371, 269] width 14 height 14
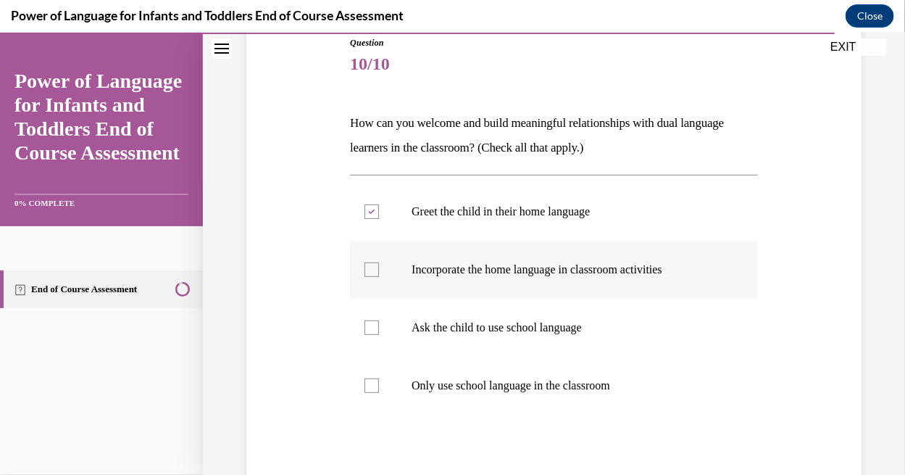
checkbox input "true"
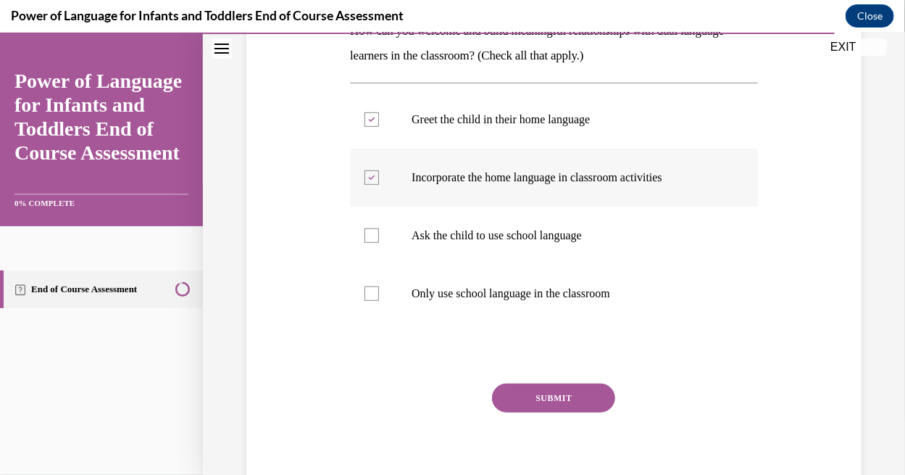
scroll to position [276, 0]
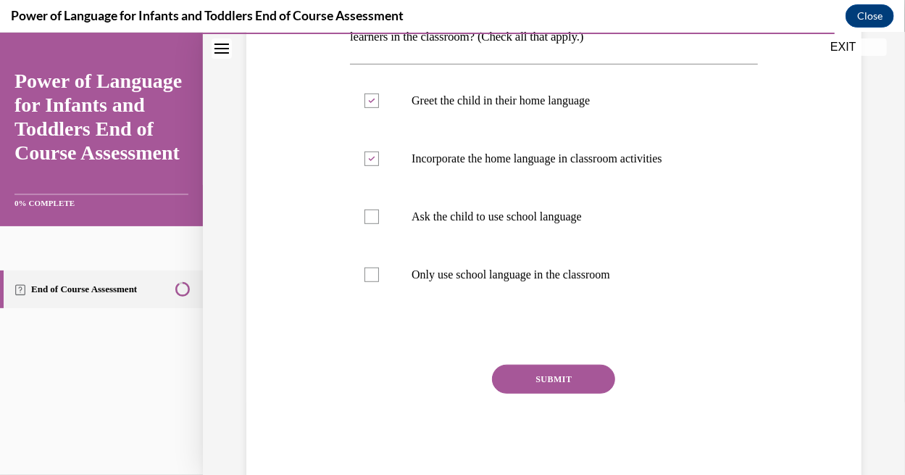
click at [517, 378] on button "SUBMIT" at bounding box center [553, 378] width 123 height 29
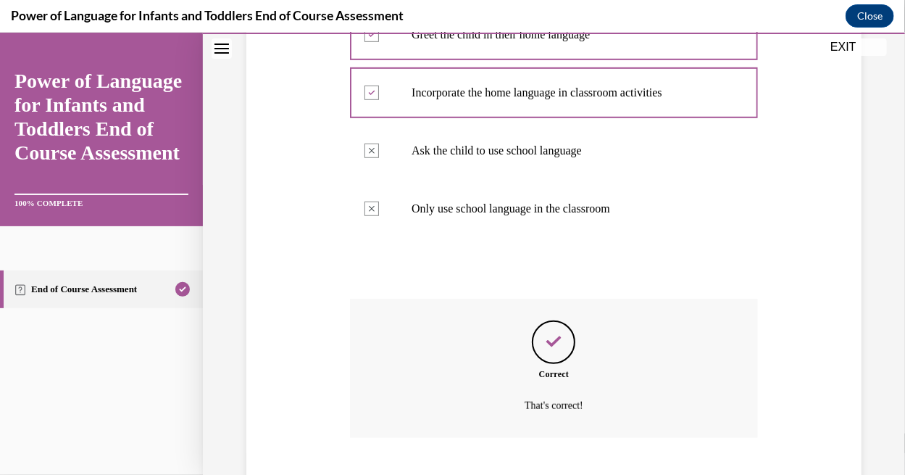
scroll to position [430, 0]
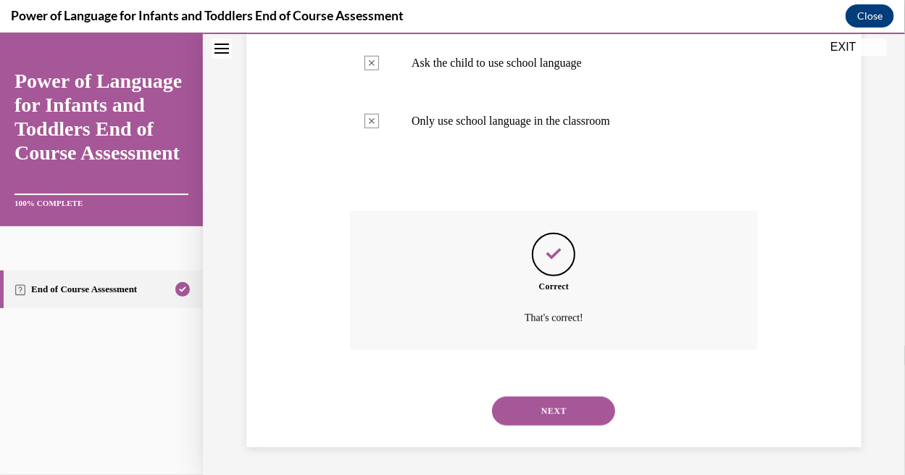
click at [517, 389] on div "NEXT" at bounding box center [554, 410] width 408 height 58
click at [516, 409] on button "NEXT" at bounding box center [553, 410] width 123 height 29
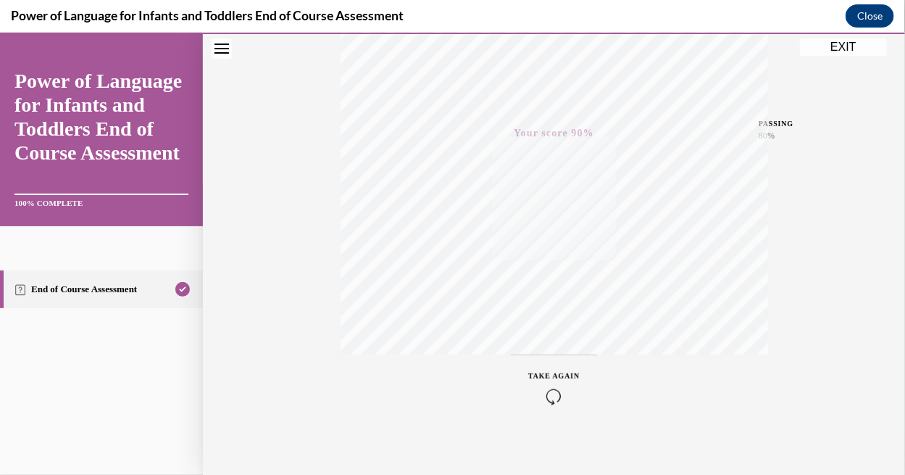
scroll to position [299, 0]
click at [231, 52] on button "Close navigation menu" at bounding box center [222, 48] width 20 height 20
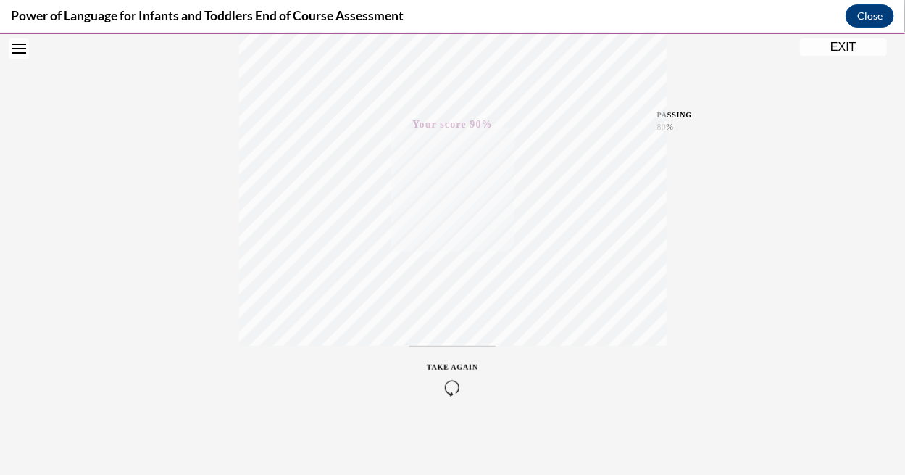
scroll to position [0, 0]
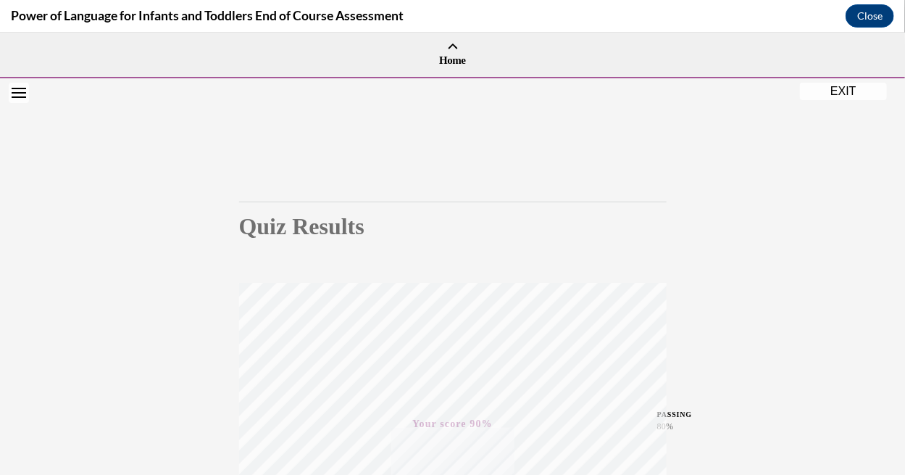
click at [828, 84] on button "EXIT" at bounding box center [843, 90] width 87 height 17
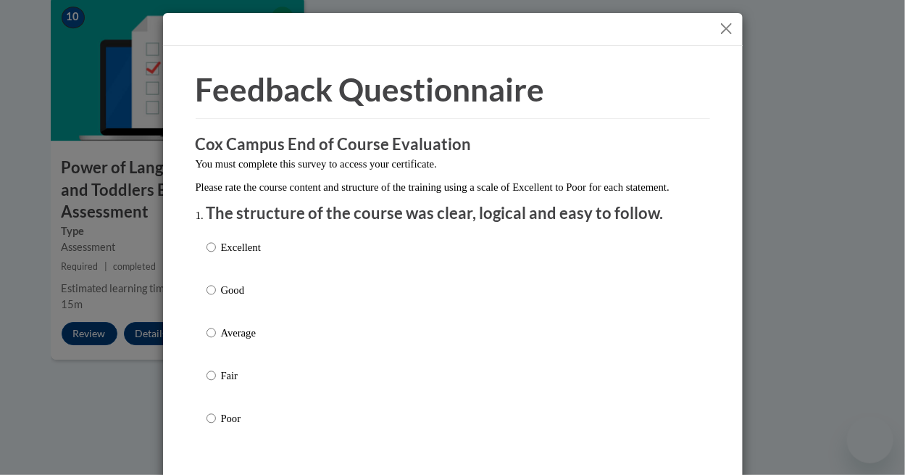
click at [253, 255] on p "Excellent" at bounding box center [241, 247] width 40 height 16
click at [216, 255] on input "Excellent" at bounding box center [211, 247] width 9 height 16
radio input "true"
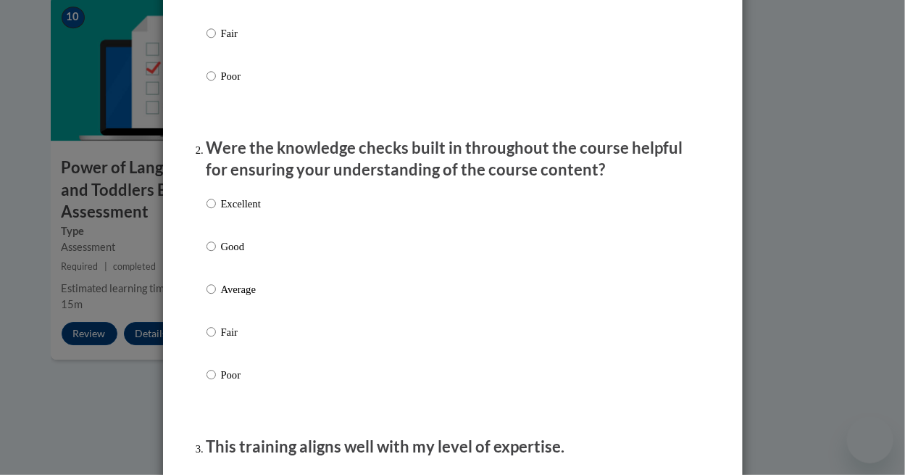
scroll to position [343, 0]
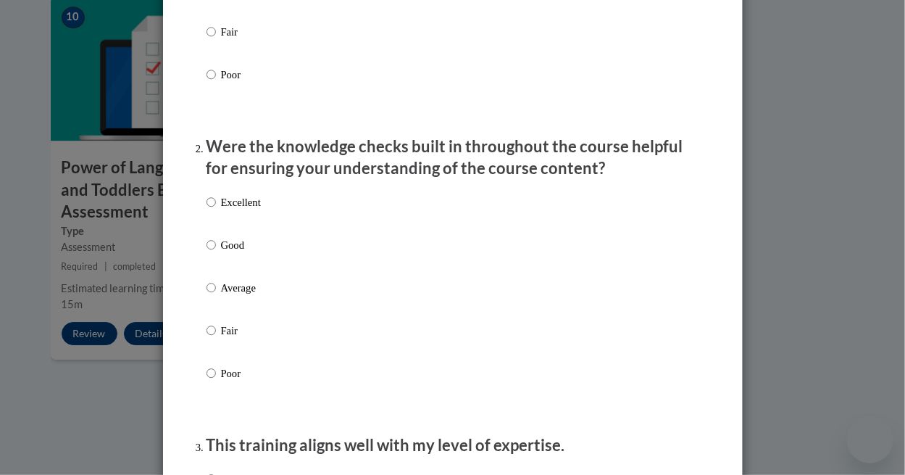
click at [251, 209] on p "Excellent" at bounding box center [241, 202] width 40 height 16
click at [216, 209] on input "Excellent" at bounding box center [211, 202] width 9 height 16
radio input "true"
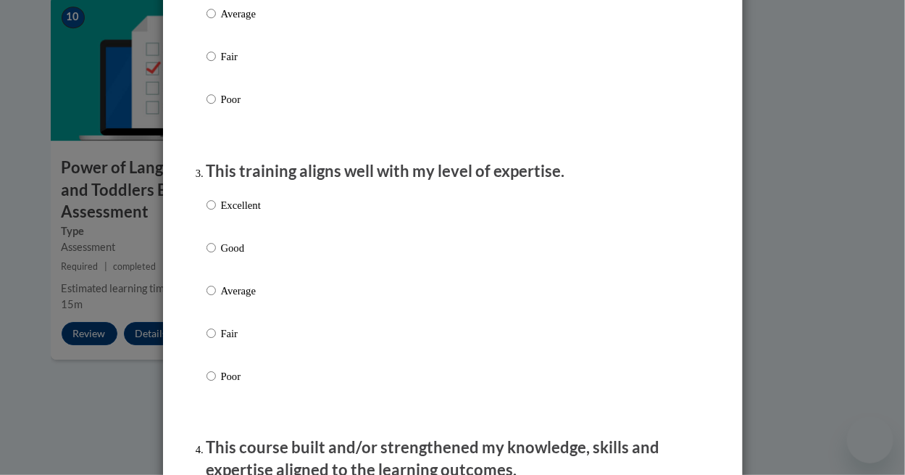
click at [248, 213] on p "Excellent" at bounding box center [241, 205] width 40 height 16
click at [216, 213] on input "Excellent" at bounding box center [211, 205] width 9 height 16
radio input "true"
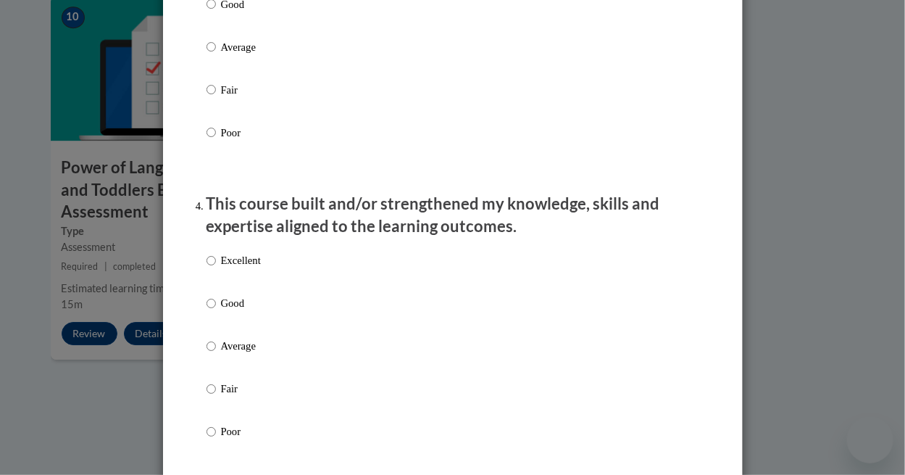
scroll to position [876, 0]
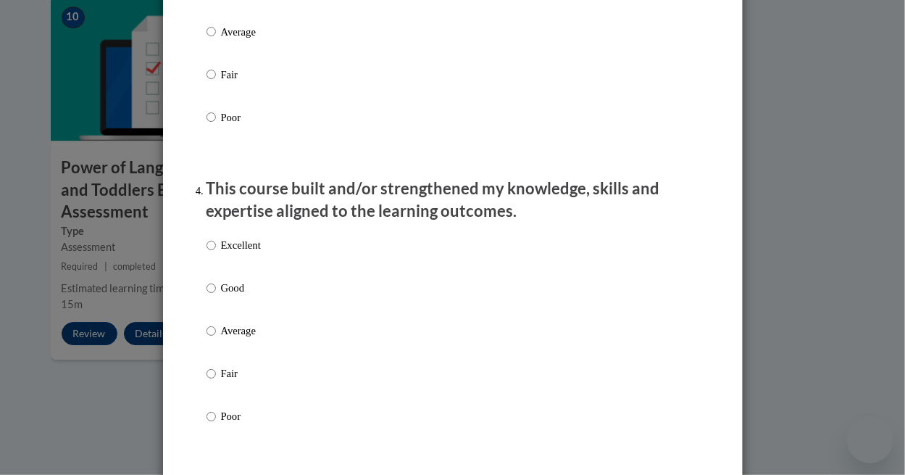
click at [238, 252] on p "Excellent" at bounding box center [241, 246] width 40 height 16
click at [216, 252] on input "Excellent" at bounding box center [211, 246] width 9 height 16
radio input "true"
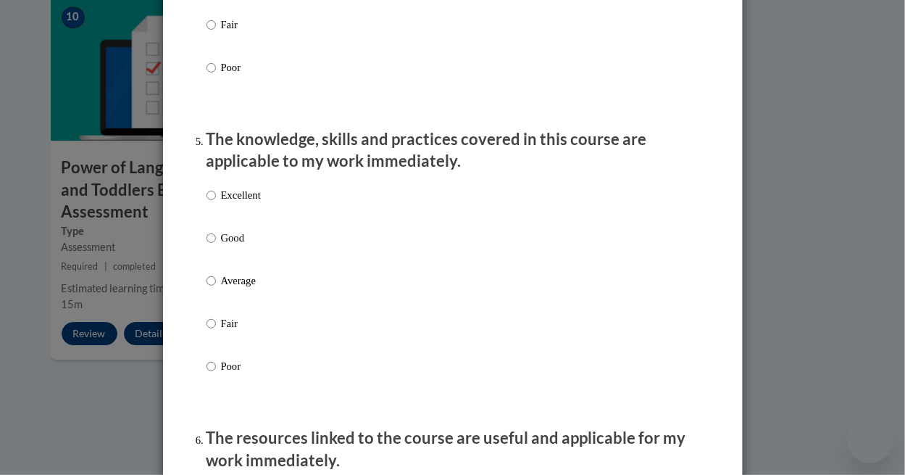
scroll to position [1230, 0]
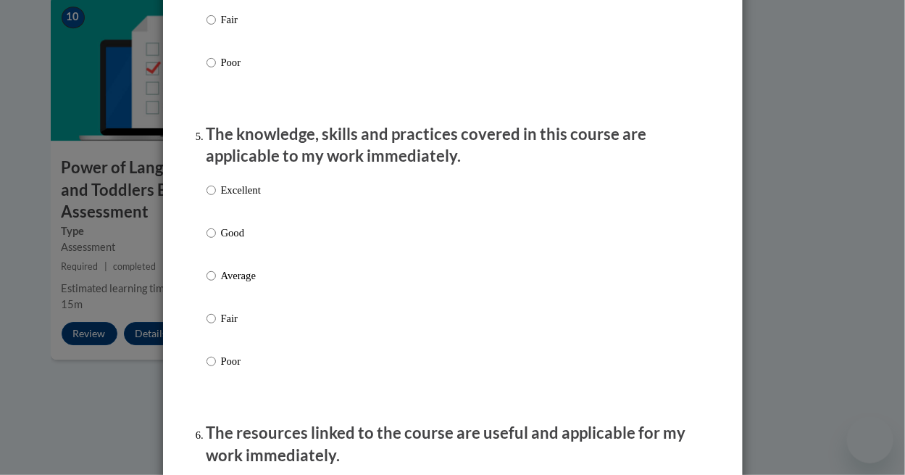
click at [241, 213] on label "Excellent" at bounding box center [234, 201] width 54 height 39
click at [216, 198] on input "Excellent" at bounding box center [211, 190] width 9 height 16
radio input "true"
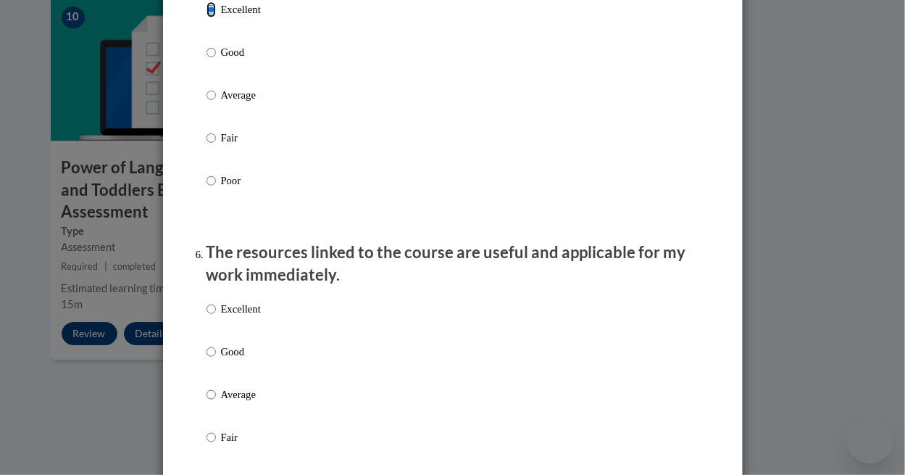
scroll to position [1525, 0]
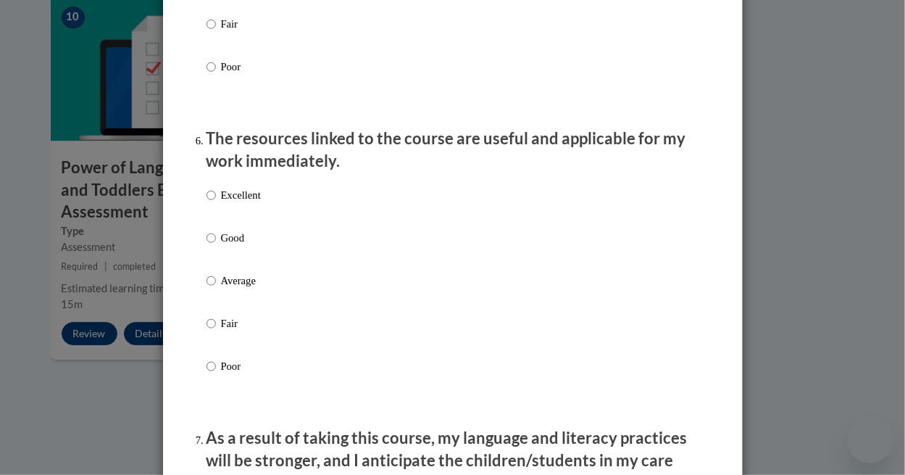
click at [243, 203] on p "Excellent" at bounding box center [241, 195] width 40 height 16
click at [216, 203] on input "Excellent" at bounding box center [211, 195] width 9 height 16
radio input "true"
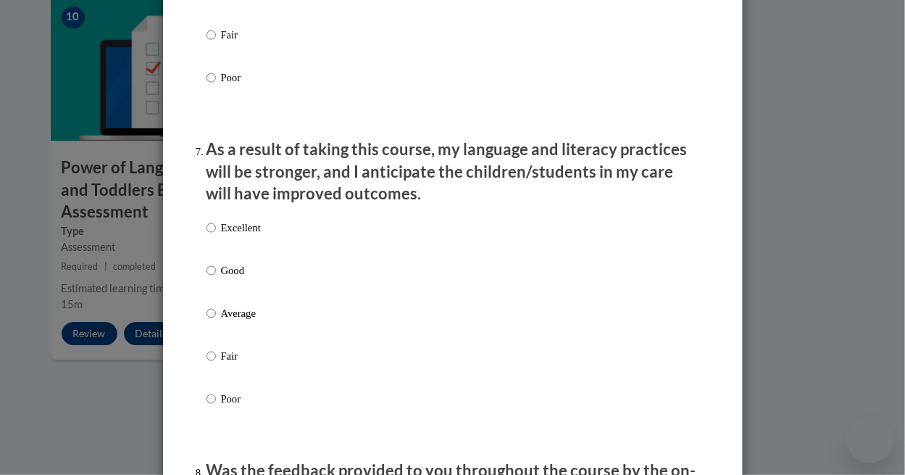
click at [232, 235] on p "Excellent" at bounding box center [241, 228] width 40 height 16
click at [216, 235] on input "Excellent" at bounding box center [211, 228] width 9 height 16
radio input "true"
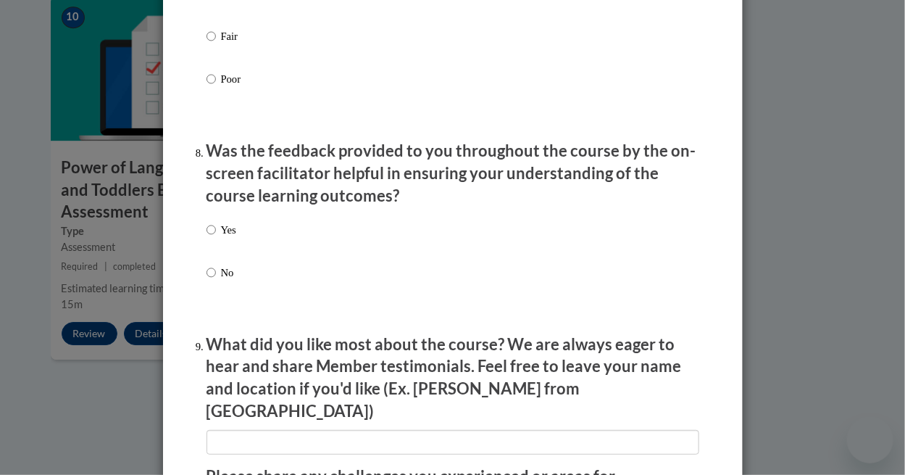
scroll to position [2134, 0]
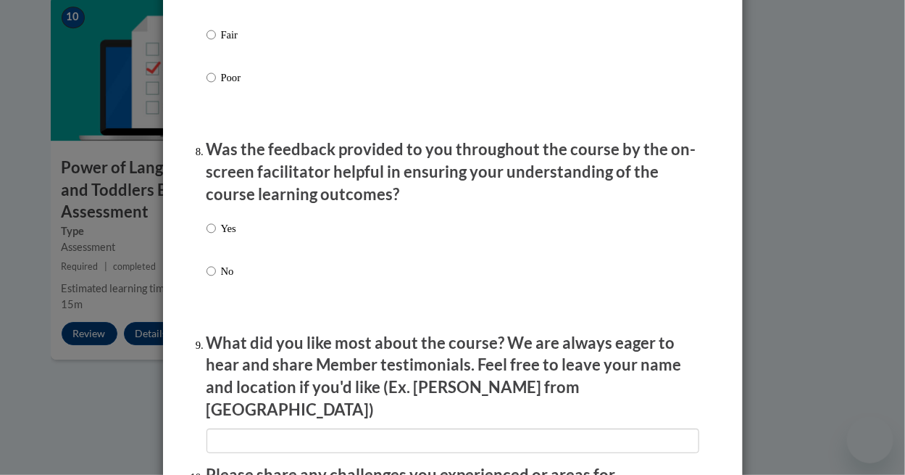
click at [221, 236] on p "Yes" at bounding box center [228, 228] width 15 height 16
click at [216, 236] on input "Yes" at bounding box center [211, 228] width 9 height 16
radio input "true"
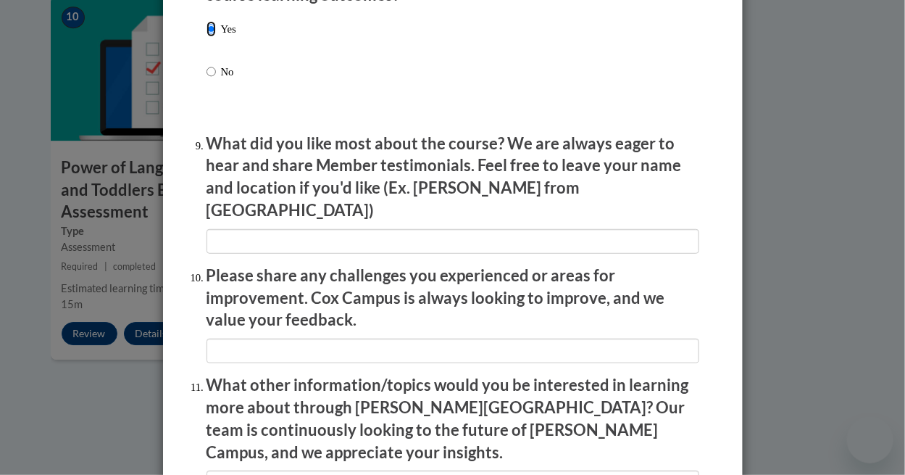
scroll to position [2540, 0]
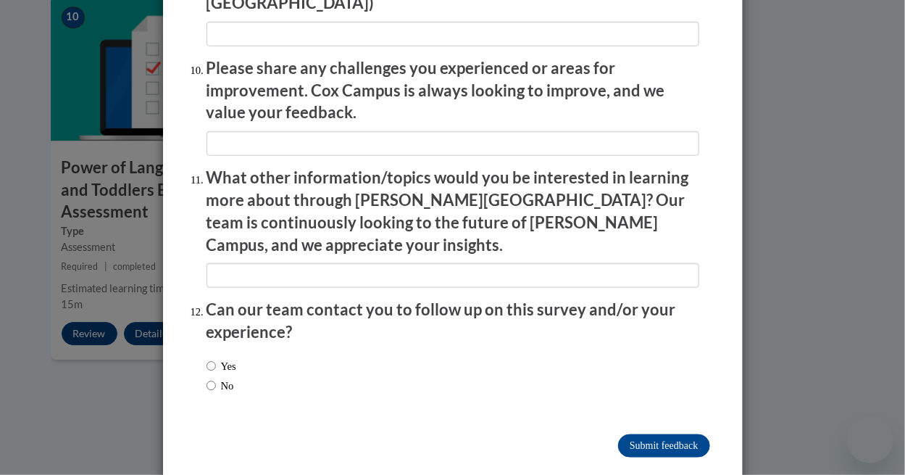
click at [213, 358] on label "Yes" at bounding box center [222, 366] width 30 height 16
click at [213, 358] on input "Yes" at bounding box center [211, 366] width 9 height 16
radio input "true"
click at [223, 378] on label "No" at bounding box center [221, 386] width 28 height 16
click at [216, 378] on input "No" at bounding box center [211, 386] width 9 height 16
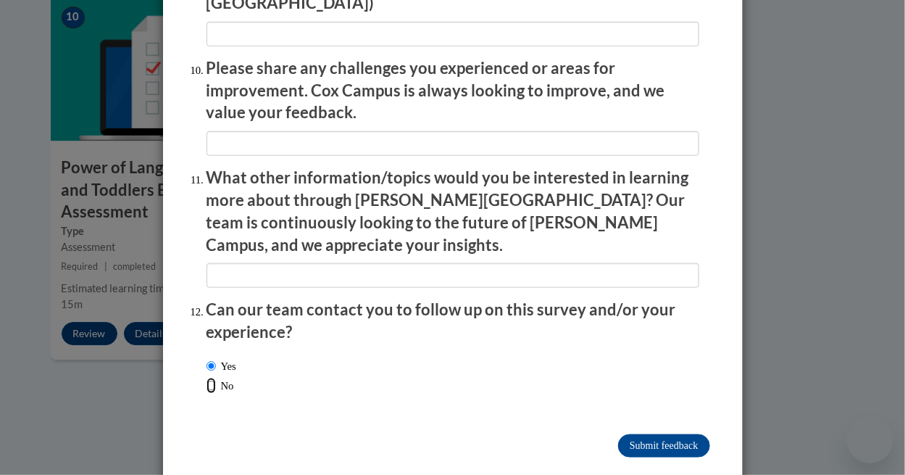
radio input "true"
click at [624, 434] on input "Submit feedback" at bounding box center [663, 445] width 91 height 23
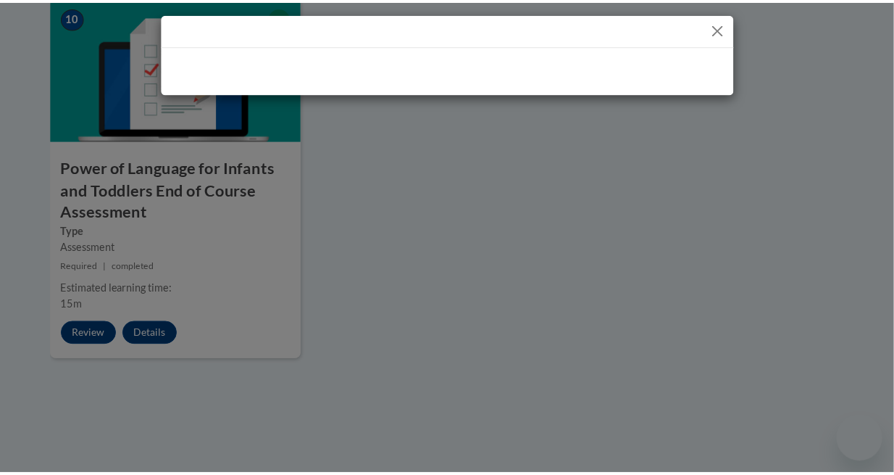
scroll to position [0, 0]
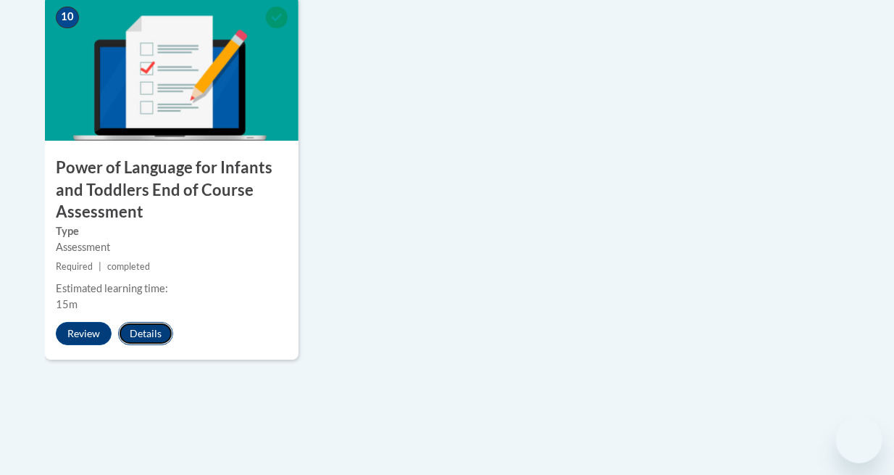
click at [151, 326] on button "Details" at bounding box center [145, 333] width 55 height 23
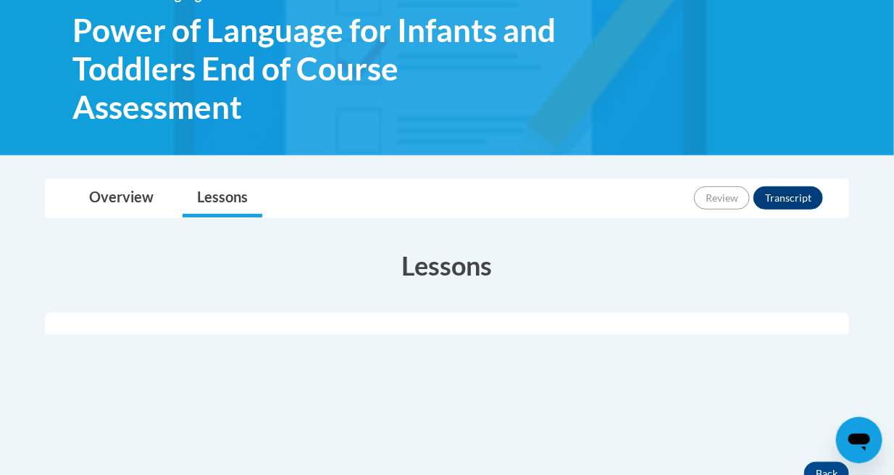
scroll to position [225, 0]
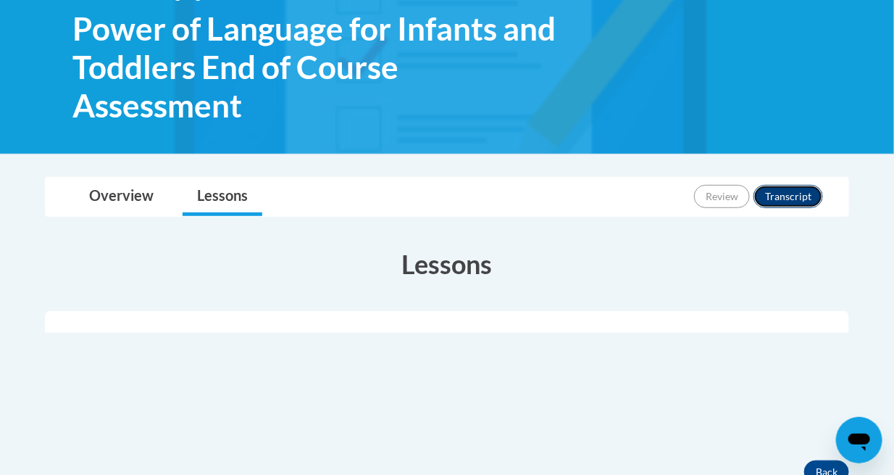
click at [795, 193] on button "Transcript" at bounding box center [789, 196] width 70 height 23
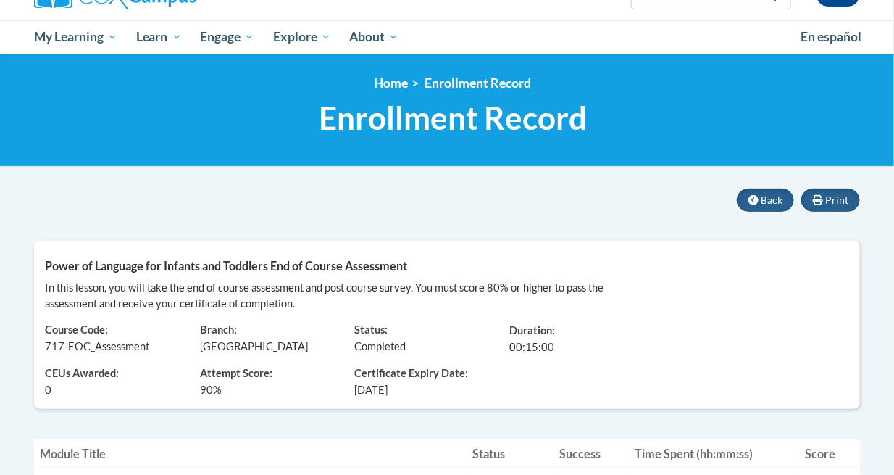
scroll to position [129, 0]
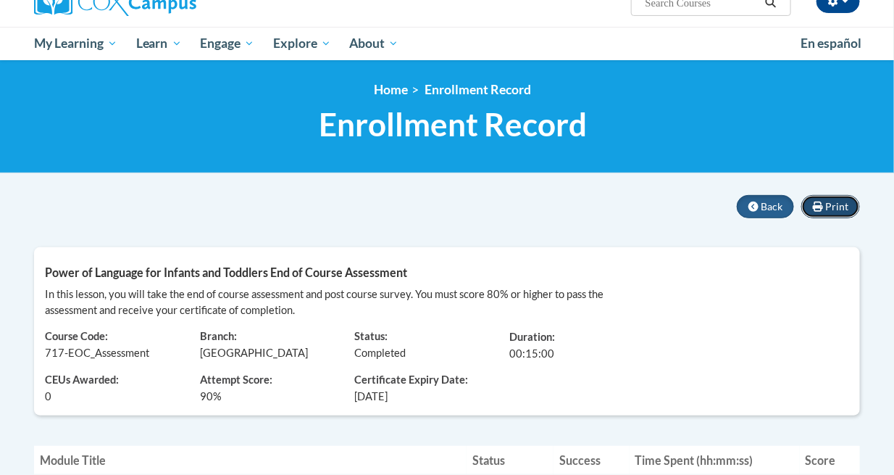
click at [841, 196] on button "Print" at bounding box center [830, 206] width 59 height 23
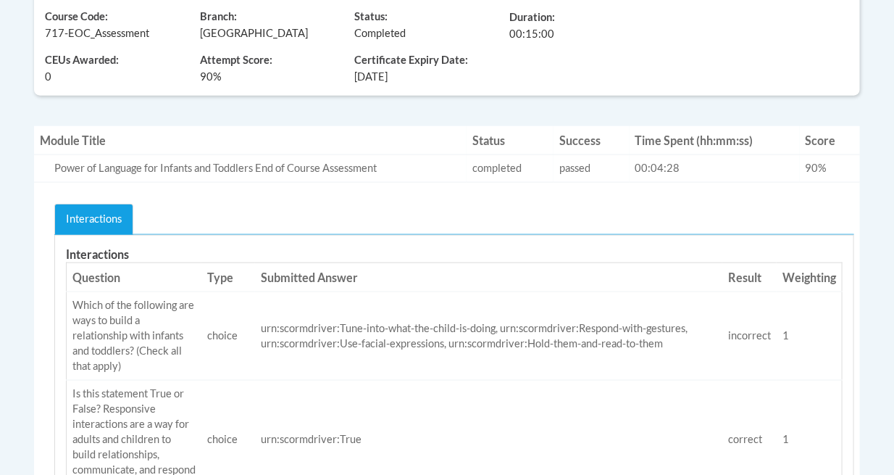
scroll to position [441, 0]
